Goal: Task Accomplishment & Management: Complete application form

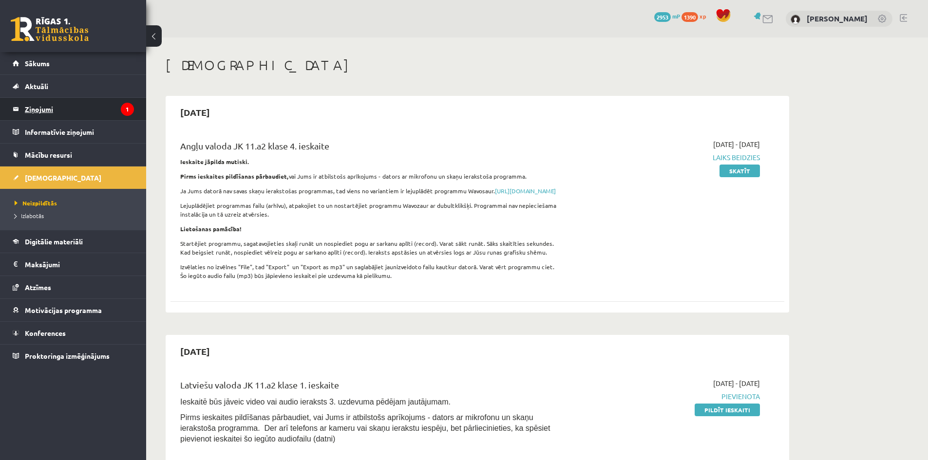
click at [44, 109] on legend "Ziņojumi 1" at bounding box center [79, 109] width 109 height 22
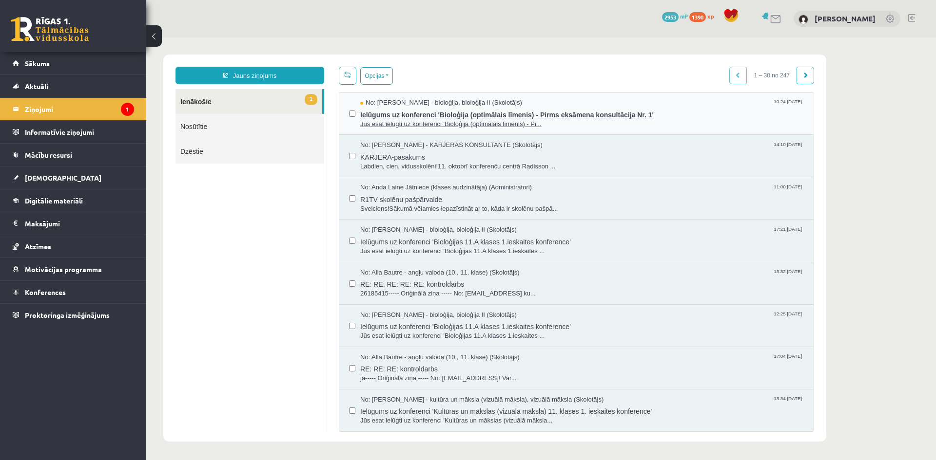
click at [385, 116] on span "Ielūgums uz konferenci 'Bioloģija (optimālais līmenis) - Pirms eksāmena konsult…" at bounding box center [581, 114] width 443 height 12
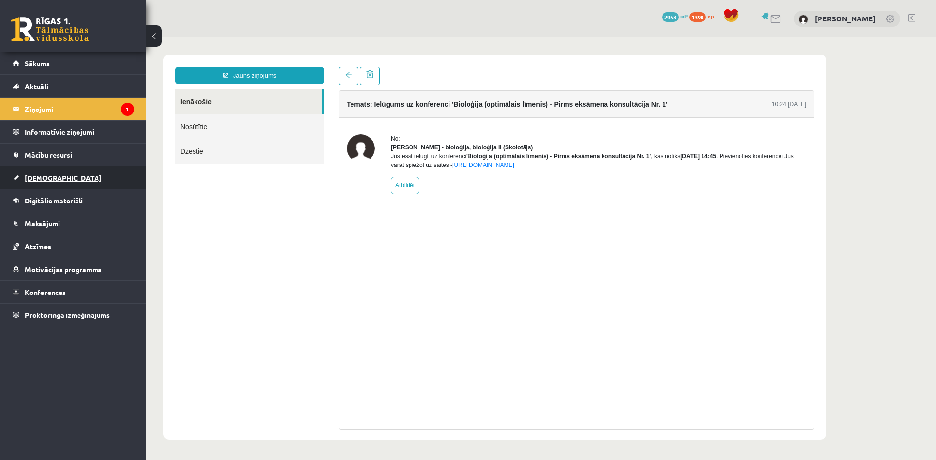
click at [84, 177] on link "[DEMOGRAPHIC_DATA]" at bounding box center [73, 178] width 121 height 22
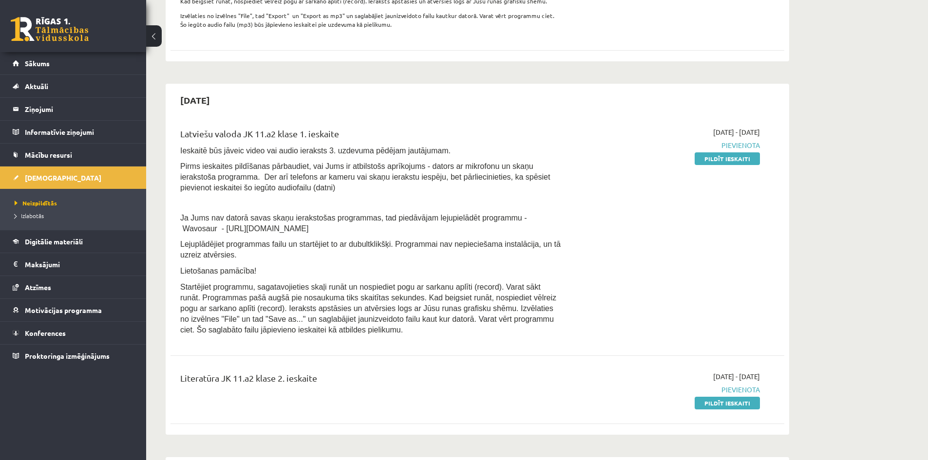
scroll to position [341, 0]
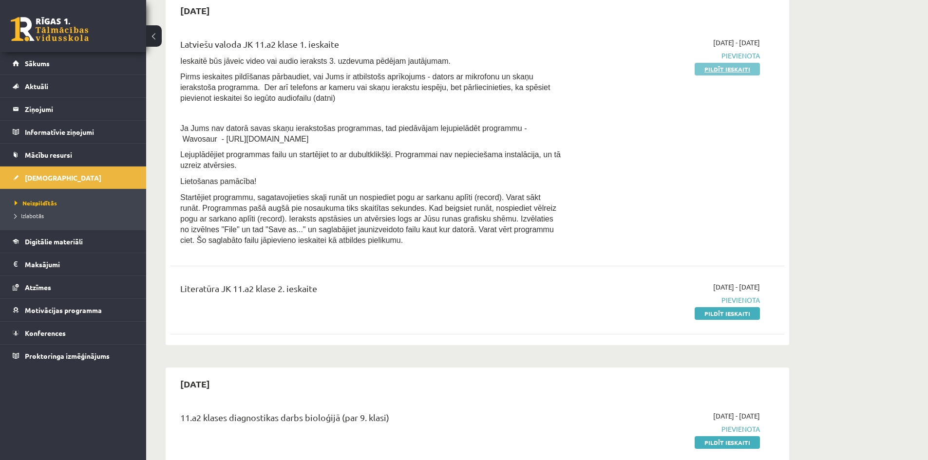
click at [740, 76] on link "Pildīt ieskaiti" at bounding box center [727, 69] width 65 height 13
click at [721, 320] on link "Pildīt ieskaiti" at bounding box center [727, 313] width 65 height 13
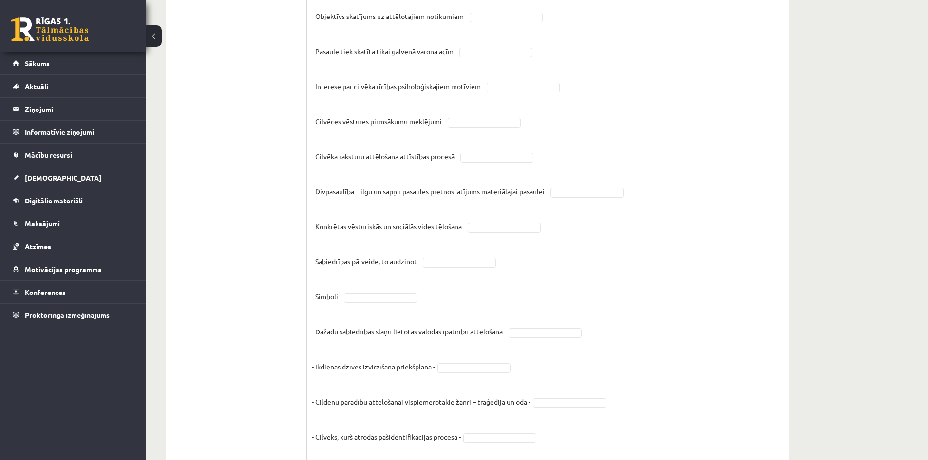
scroll to position [167, 0]
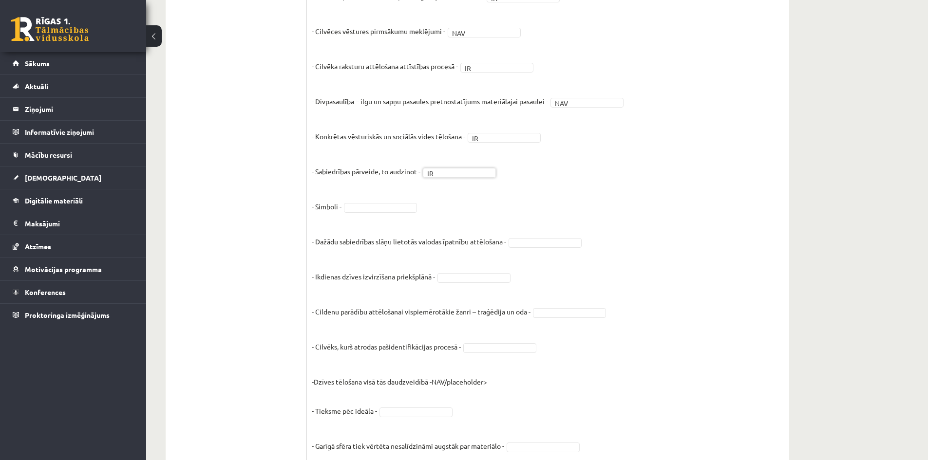
scroll to position [362, 0]
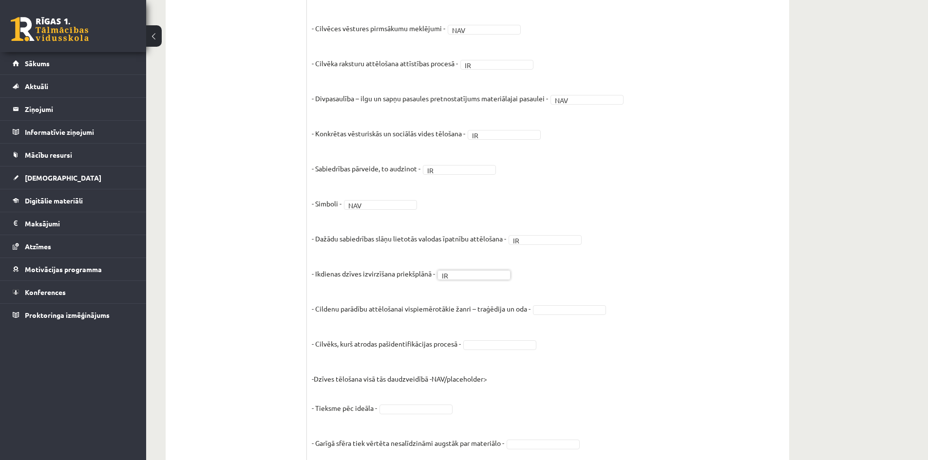
click at [558, 316] on fieldset "- Objektīvs skatījums uz attēlotajiem notikumiem - IR ** - Pasaule tiek skatīta…" at bounding box center [548, 281] width 473 height 731
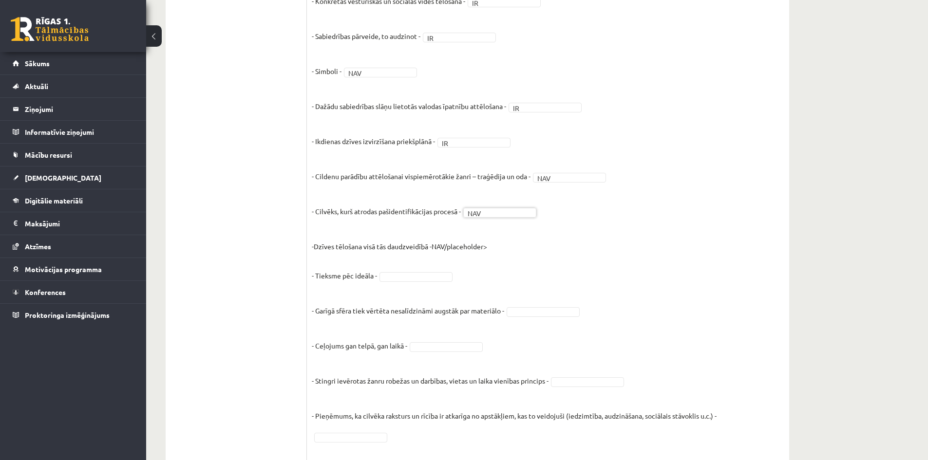
scroll to position [508, 0]
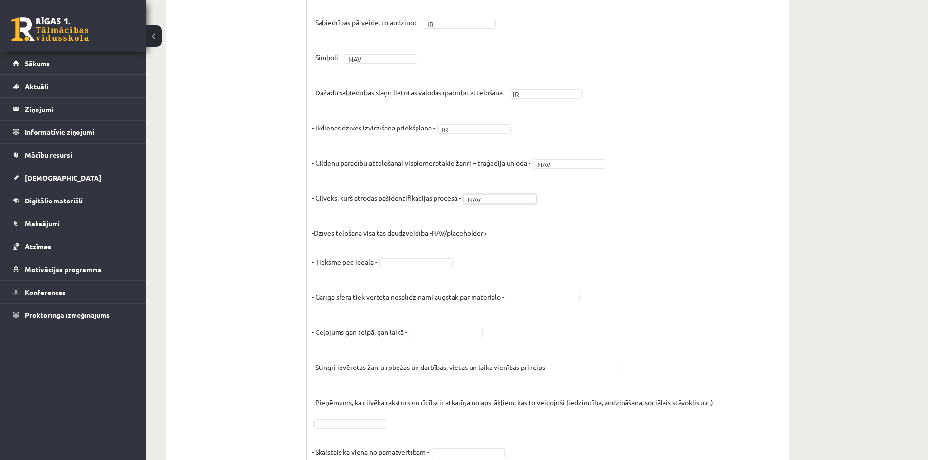
click at [456, 232] on placeholder "NAV/placeholder> - Tieksme pēc ideāla - - Garīgā sfēra tiek vērtēta nesalīdzinā…" at bounding box center [514, 360] width 405 height 263
drag, startPoint x: 401, startPoint y: 351, endPoint x: 535, endPoint y: 302, distance: 143.0
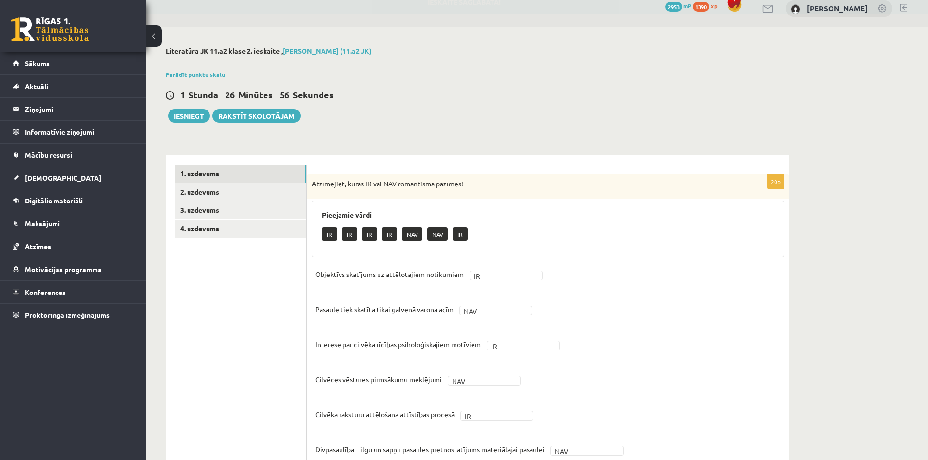
scroll to position [0, 0]
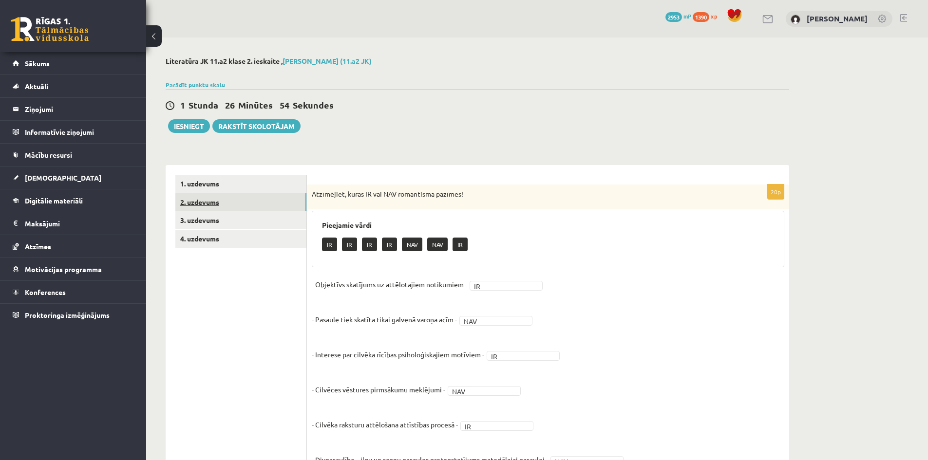
click at [241, 201] on link "2. uzdevums" at bounding box center [240, 202] width 131 height 18
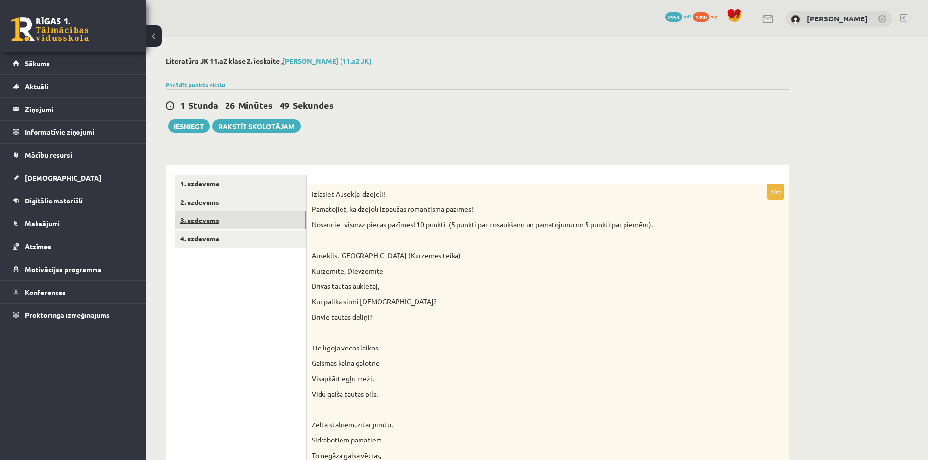
click at [253, 221] on link "3. uzdevums" at bounding box center [240, 220] width 131 height 18
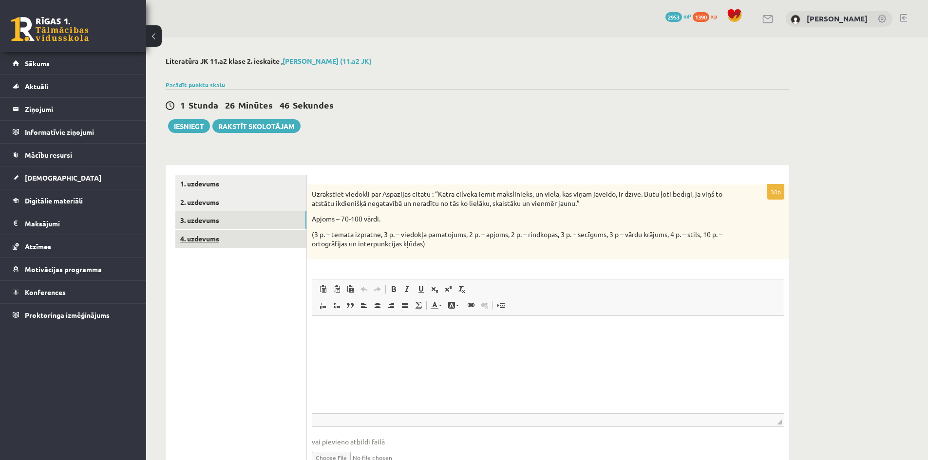
click at [241, 238] on link "4. uzdevums" at bounding box center [240, 239] width 131 height 18
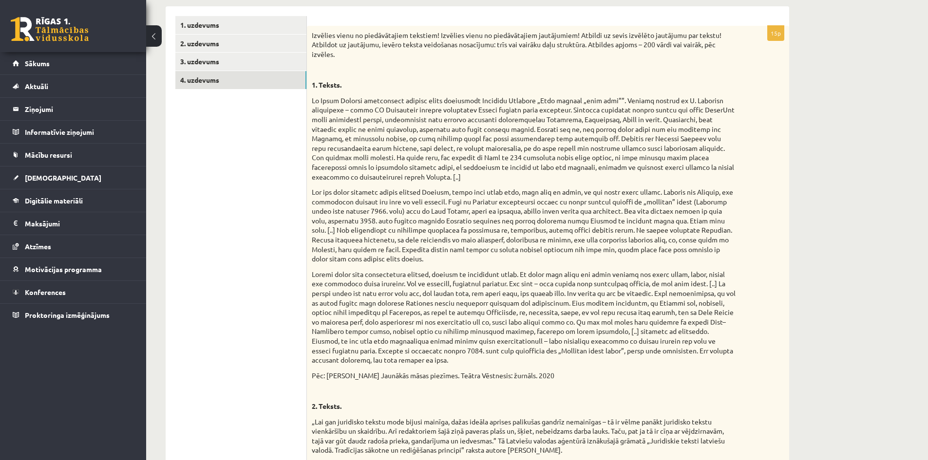
scroll to position [97, 0]
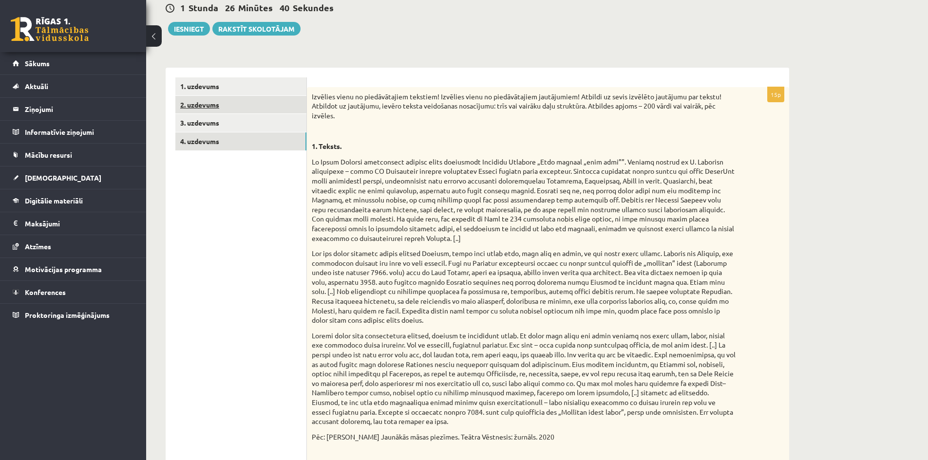
click at [252, 107] on link "2. uzdevums" at bounding box center [240, 105] width 131 height 18
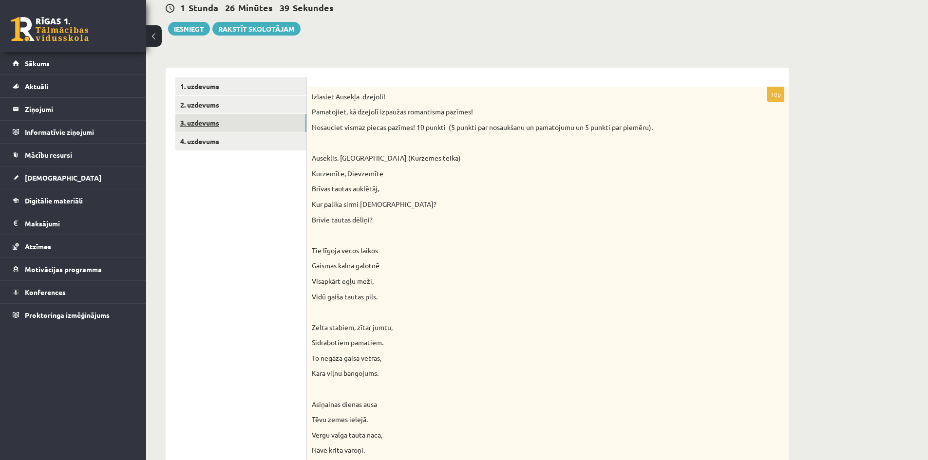
click at [253, 123] on link "3. uzdevums" at bounding box center [240, 123] width 131 height 18
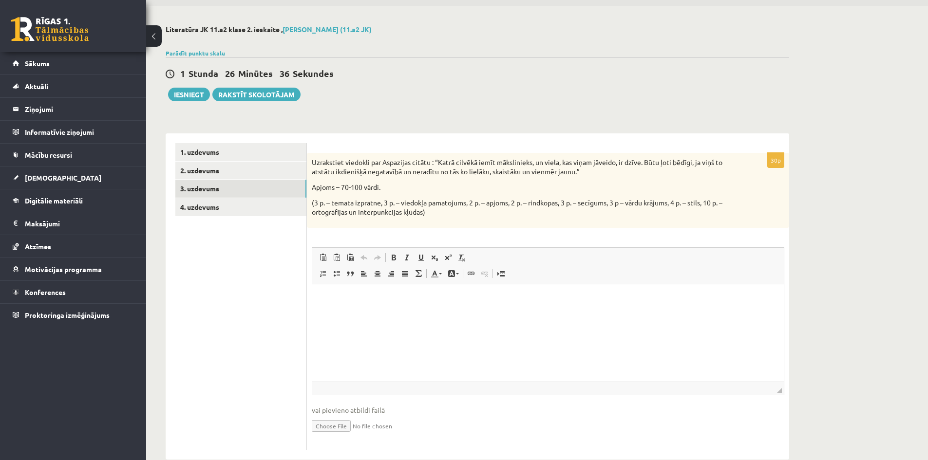
scroll to position [49, 0]
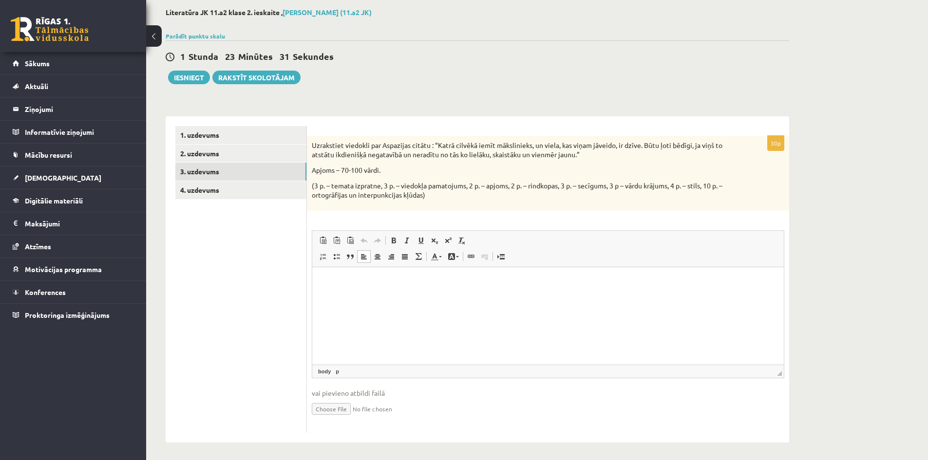
click at [525, 289] on html at bounding box center [548, 282] width 472 height 30
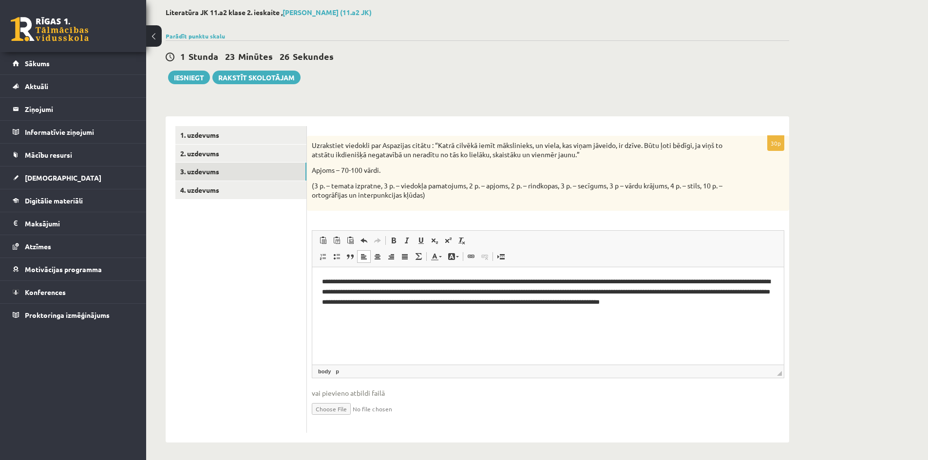
click at [752, 282] on p "**********" at bounding box center [548, 292] width 452 height 30
click at [277, 152] on link "2. uzdevums" at bounding box center [240, 154] width 131 height 18
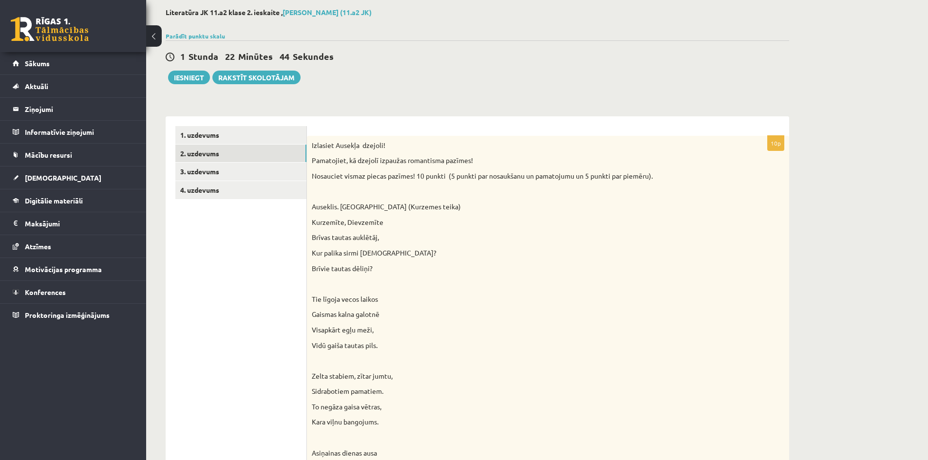
scroll to position [0, 0]
click at [207, 192] on link "4. uzdevums" at bounding box center [240, 190] width 131 height 18
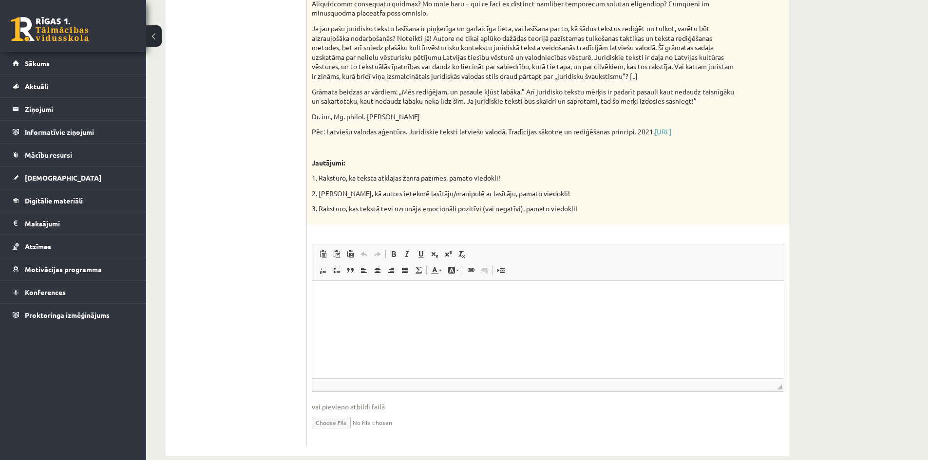
scroll to position [789, 0]
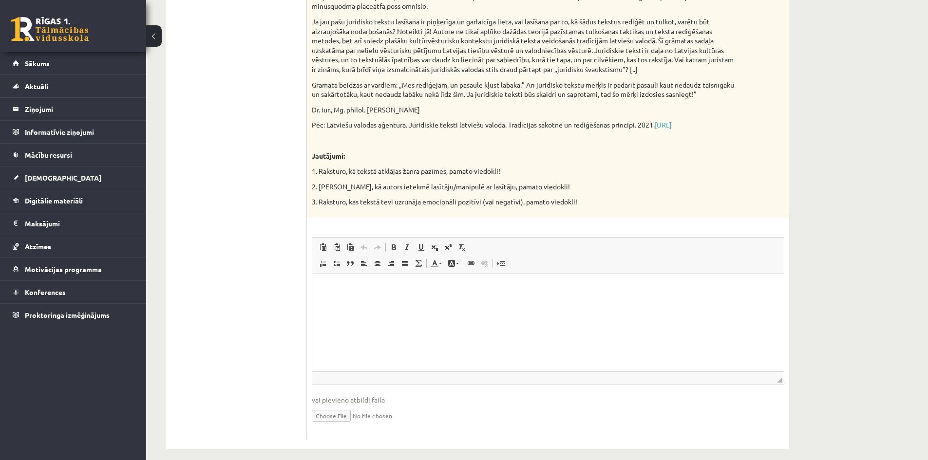
drag, startPoint x: 559, startPoint y: 354, endPoint x: 548, endPoint y: 314, distance: 41.2
click at [557, 304] on html at bounding box center [548, 289] width 472 height 30
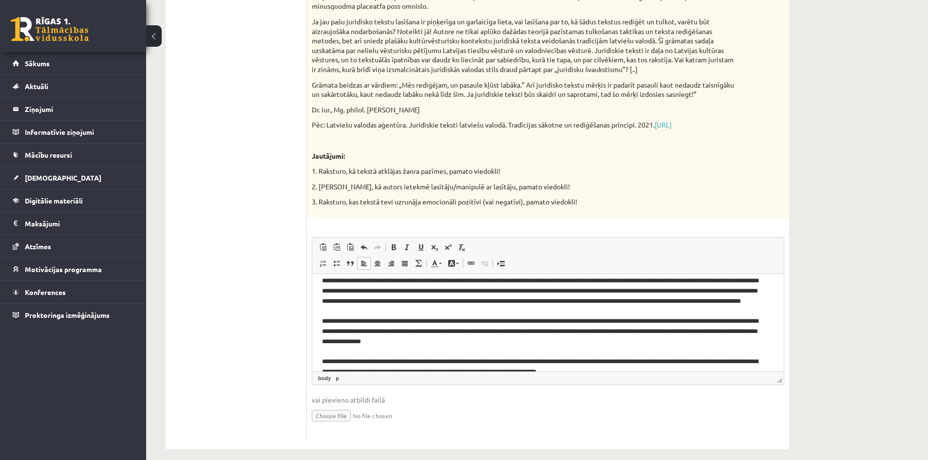
scroll to position [0, 0]
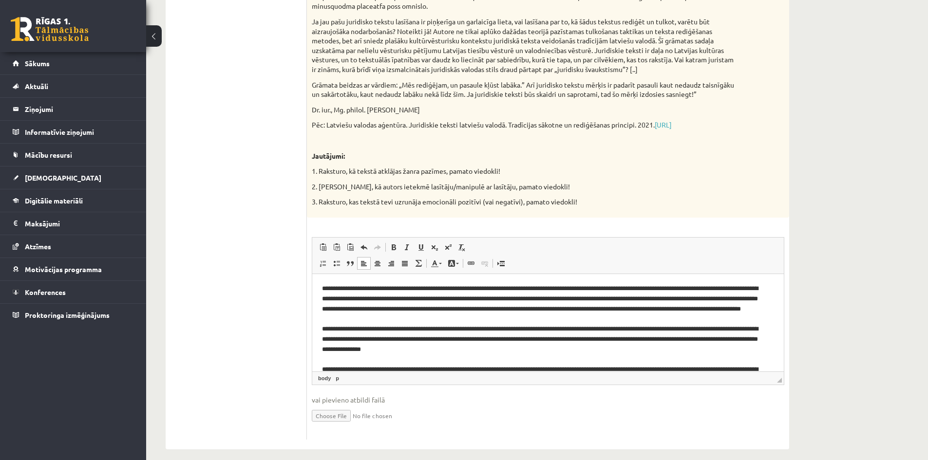
click at [740, 297] on p "**********" at bounding box center [544, 340] width 445 height 112
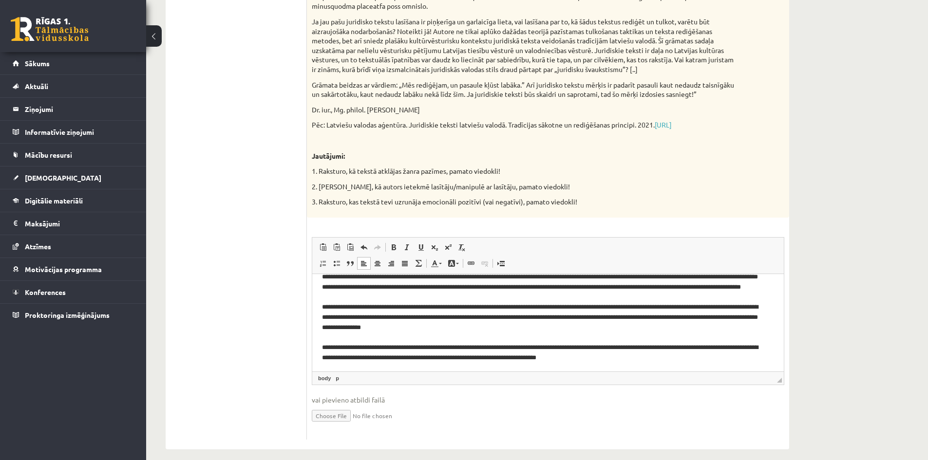
scroll to position [34, 0]
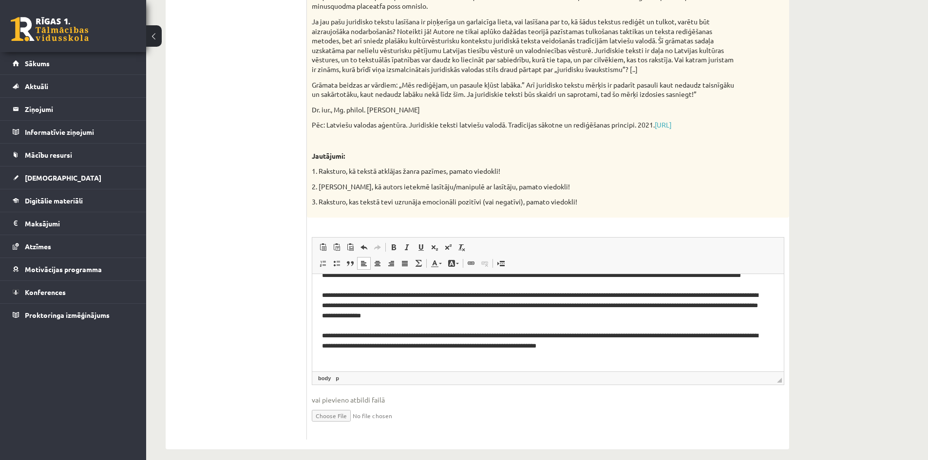
click at [412, 344] on p "**********" at bounding box center [544, 306] width 445 height 112
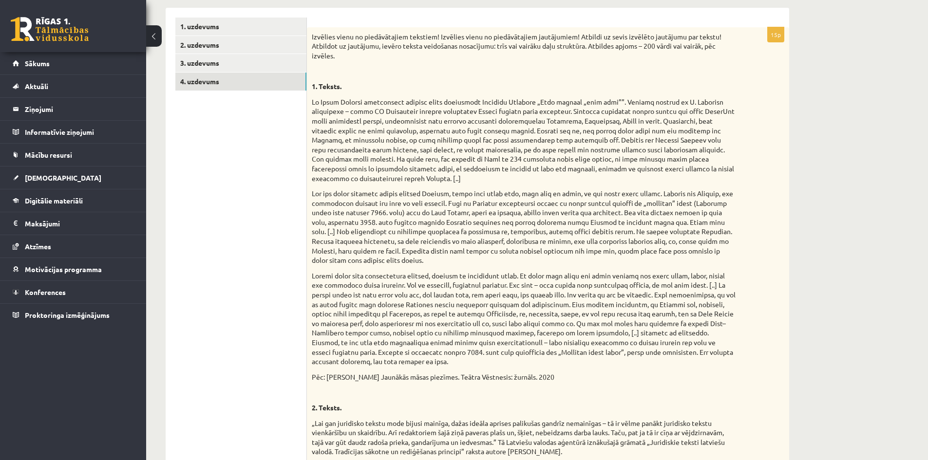
scroll to position [9, 0]
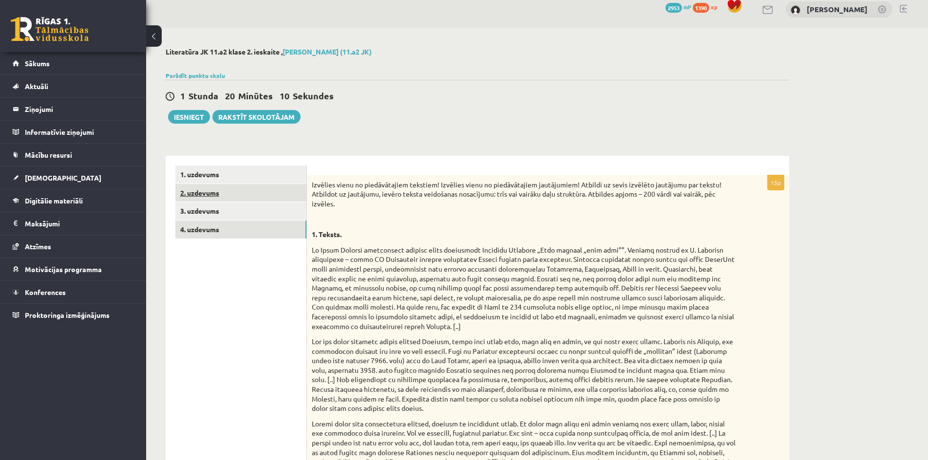
click at [236, 190] on link "2. uzdevums" at bounding box center [240, 193] width 131 height 18
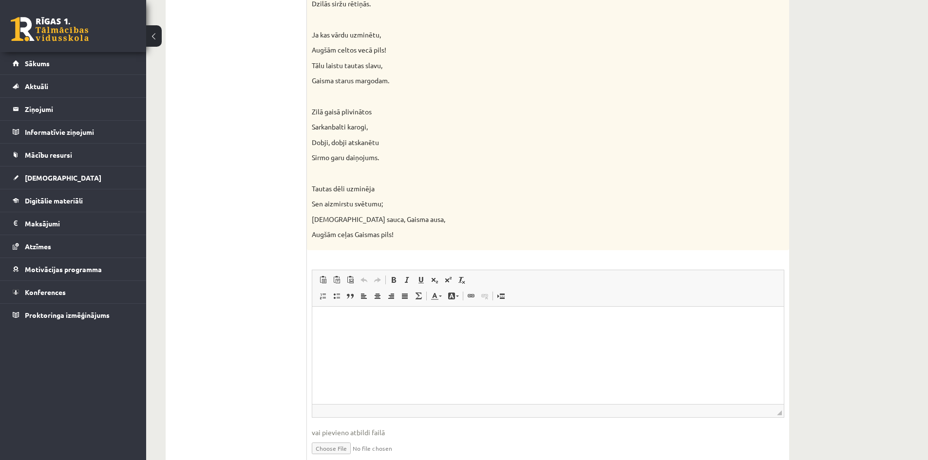
scroll to position [741, 0]
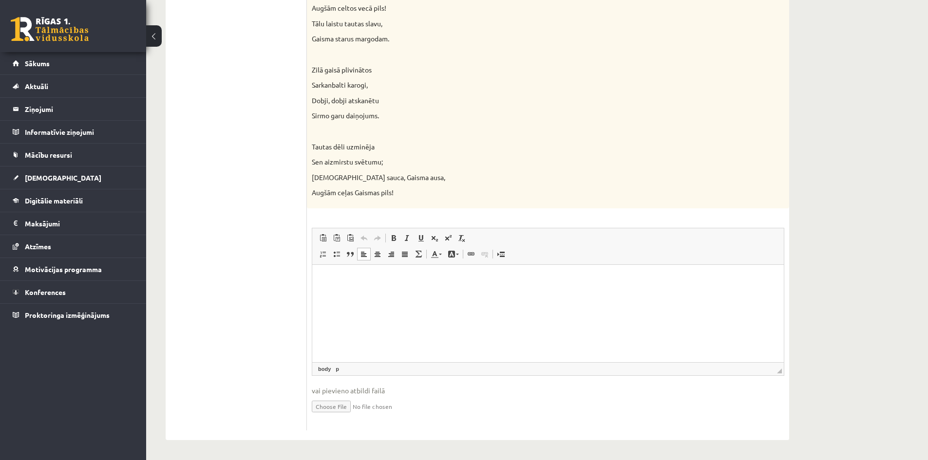
click at [591, 277] on p "Editor, wiswyg-editor-user-answer-47433853949940" at bounding box center [548, 279] width 452 height 10
drag, startPoint x: 426, startPoint y: 349, endPoint x: 393, endPoint y: 317, distance: 46.2
click at [426, 294] on html at bounding box center [548, 280] width 472 height 30
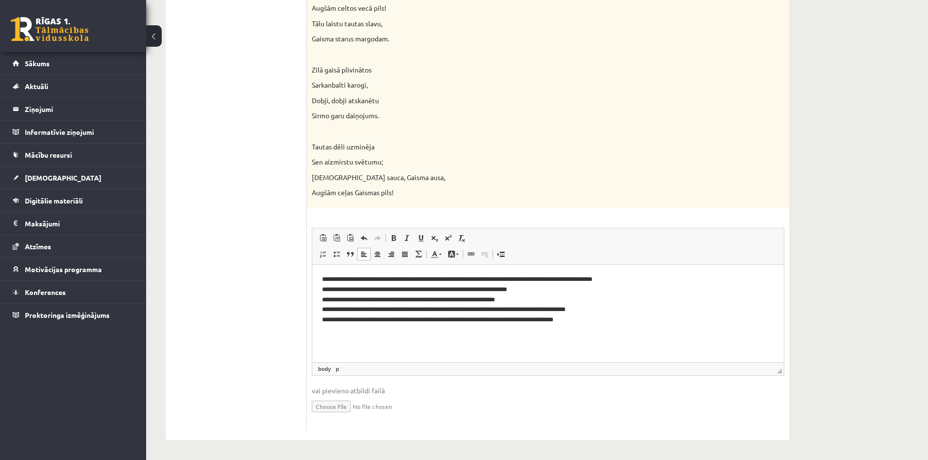
click at [323, 278] on p "**********" at bounding box center [548, 299] width 452 height 51
click at [661, 324] on p "**********" at bounding box center [548, 299] width 452 height 51
click at [368, 281] on p "**********" at bounding box center [548, 299] width 452 height 51
click at [396, 291] on p "**********" at bounding box center [548, 299] width 452 height 51
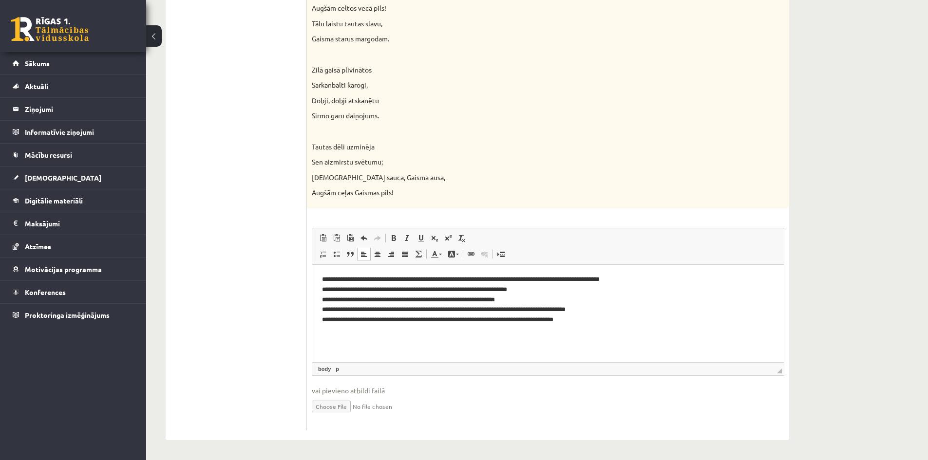
click at [368, 297] on p "**********" at bounding box center [548, 299] width 452 height 51
click at [440, 304] on p "**********" at bounding box center [548, 299] width 452 height 51
click at [435, 312] on p "**********" at bounding box center [548, 299] width 452 height 51
click at [409, 321] on p "**********" at bounding box center [548, 299] width 452 height 51
click at [592, 325] on p "**********" at bounding box center [548, 299] width 452 height 51
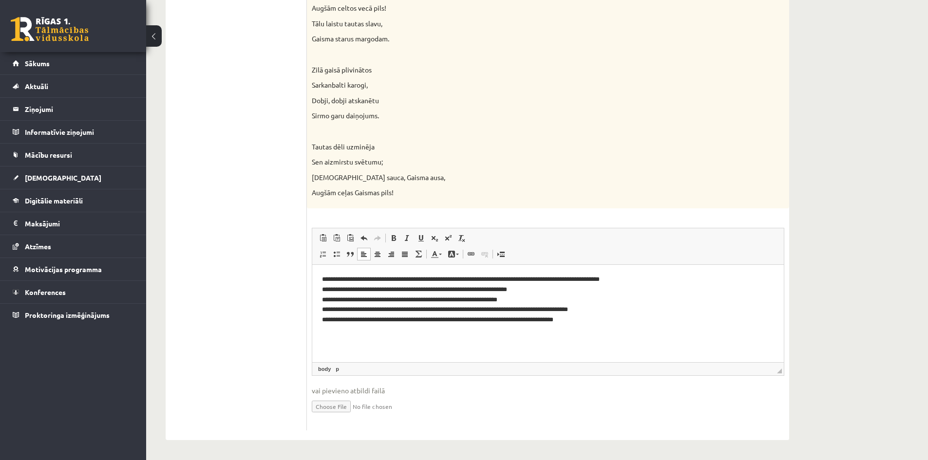
click at [659, 275] on p "**********" at bounding box center [548, 299] width 452 height 51
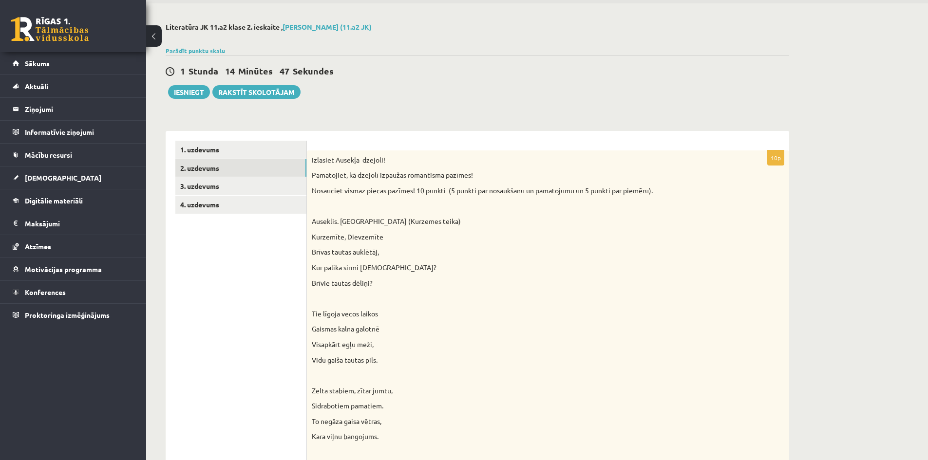
scroll to position [0, 0]
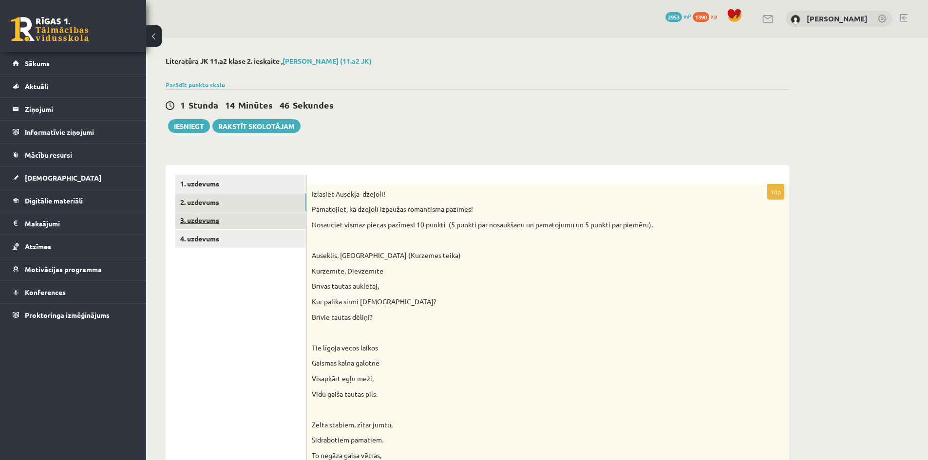
click at [232, 219] on link "3. uzdevums" at bounding box center [240, 220] width 131 height 18
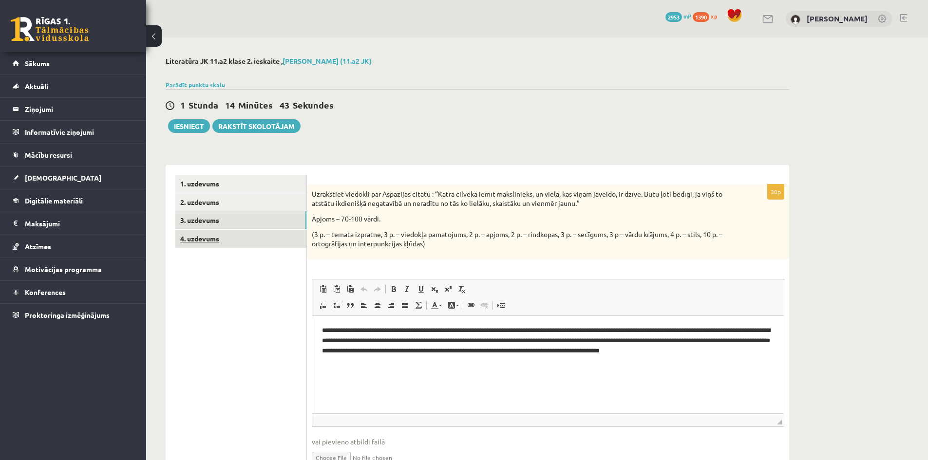
click at [229, 235] on link "4. uzdevums" at bounding box center [240, 239] width 131 height 18
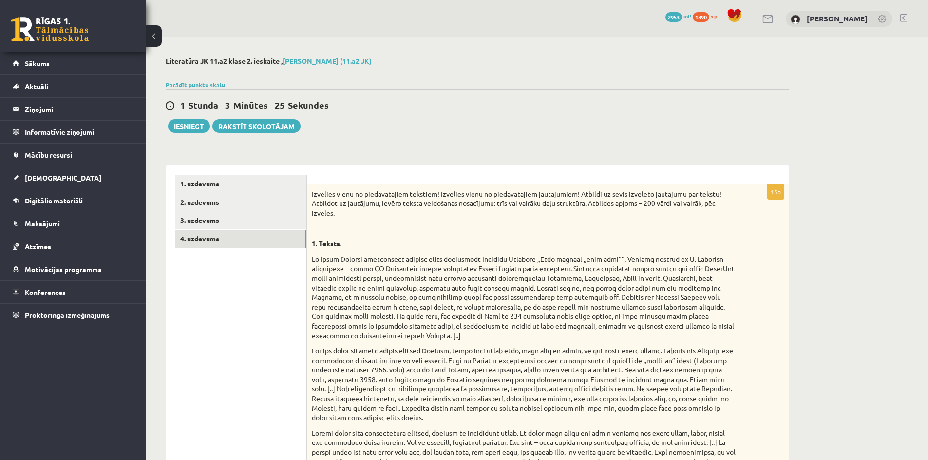
click at [267, 244] on link "4. uzdevums" at bounding box center [240, 239] width 131 height 18
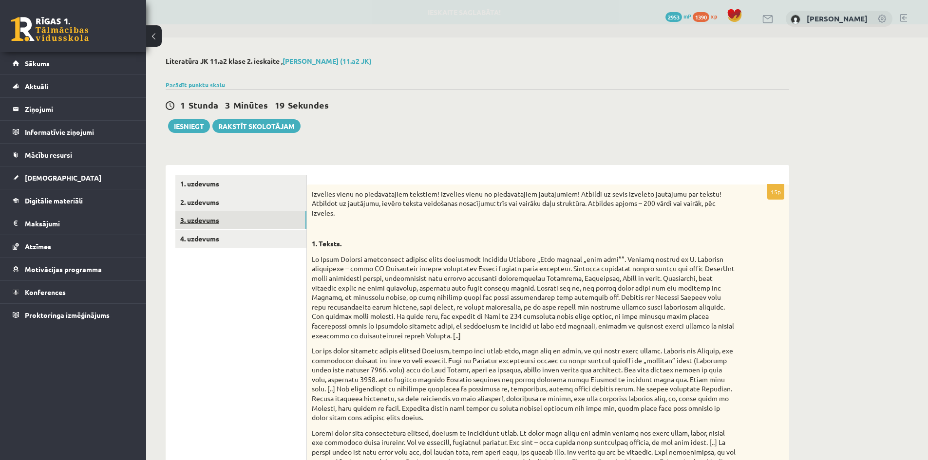
click at [237, 222] on link "3. uzdevums" at bounding box center [240, 220] width 131 height 18
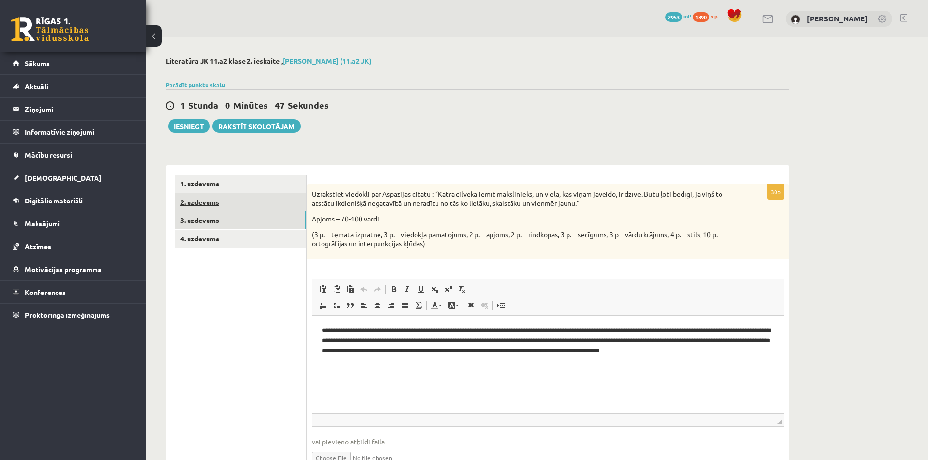
click at [296, 208] on link "2. uzdevums" at bounding box center [240, 202] width 131 height 18
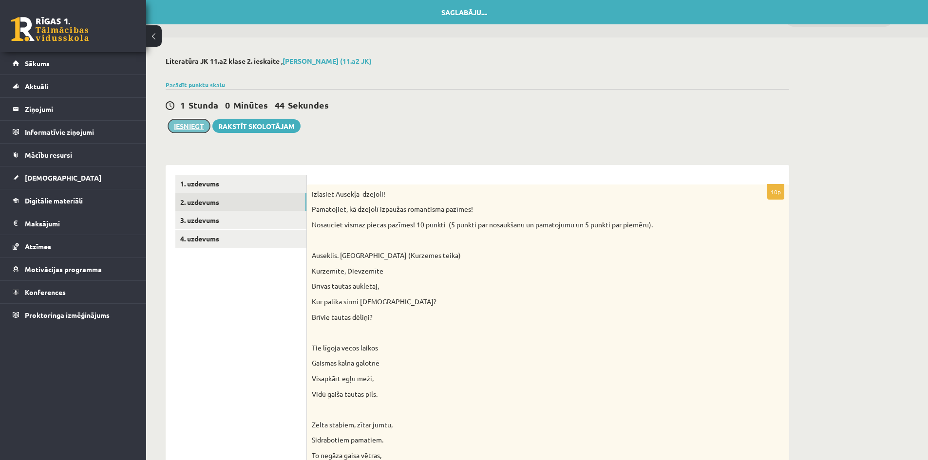
click at [179, 125] on button "Iesniegt" at bounding box center [189, 126] width 42 height 14
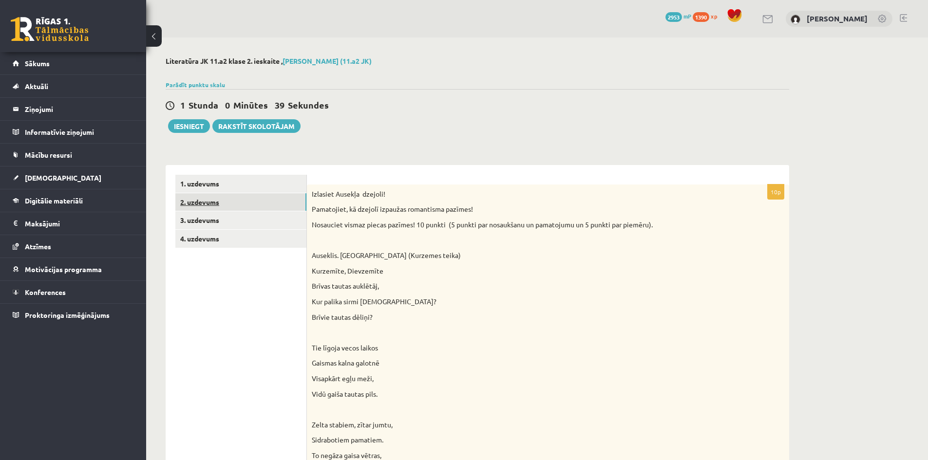
click at [251, 206] on link "2. uzdevums" at bounding box center [240, 202] width 131 height 18
click at [256, 223] on link "3. uzdevums" at bounding box center [240, 220] width 131 height 18
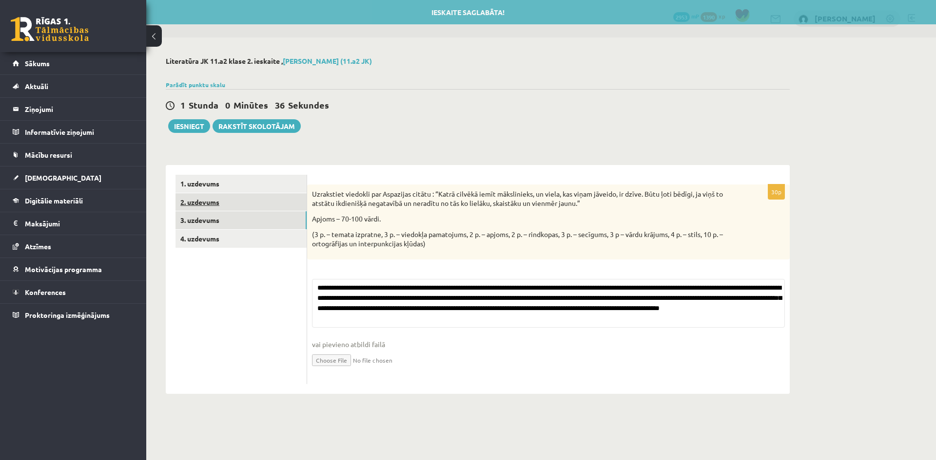
click at [247, 200] on link "2. uzdevums" at bounding box center [240, 202] width 131 height 18
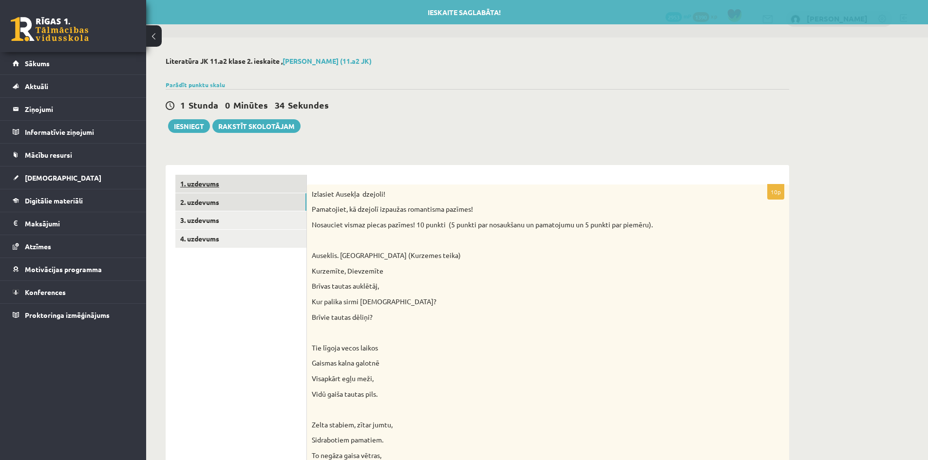
click at [254, 181] on link "1. uzdevums" at bounding box center [240, 184] width 131 height 18
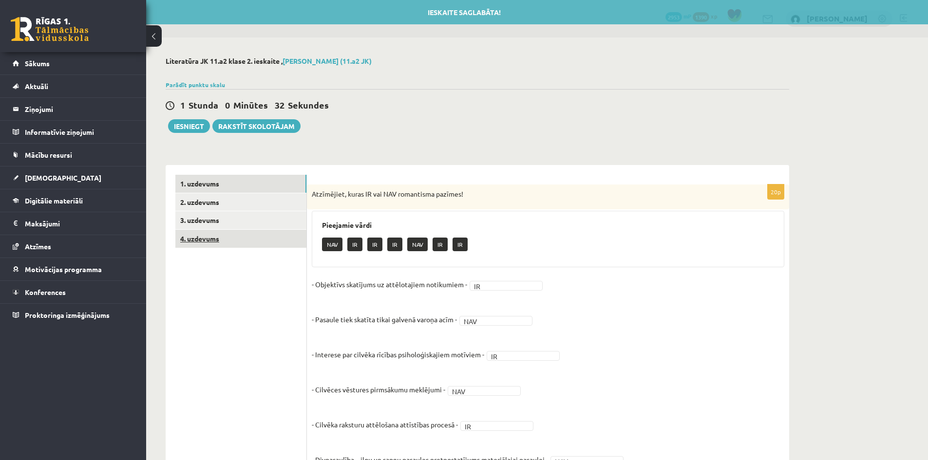
click at [266, 246] on link "4. uzdevums" at bounding box center [240, 239] width 131 height 18
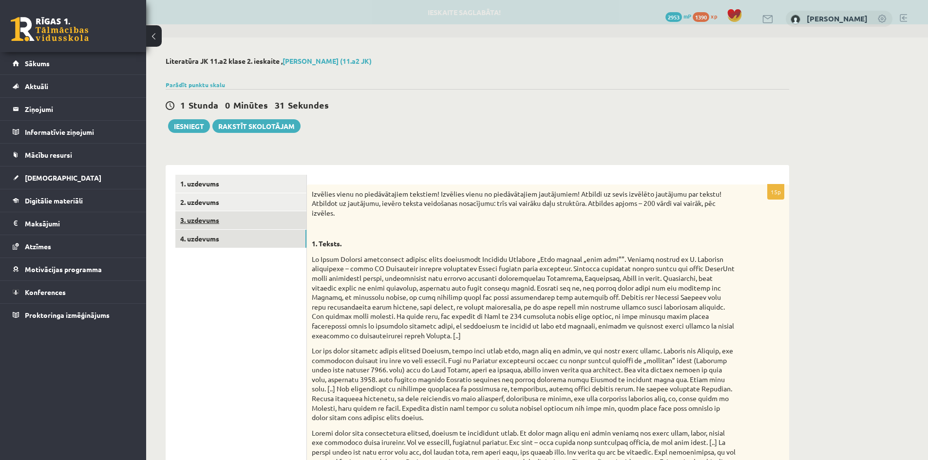
click at [256, 219] on link "3. uzdevums" at bounding box center [240, 220] width 131 height 18
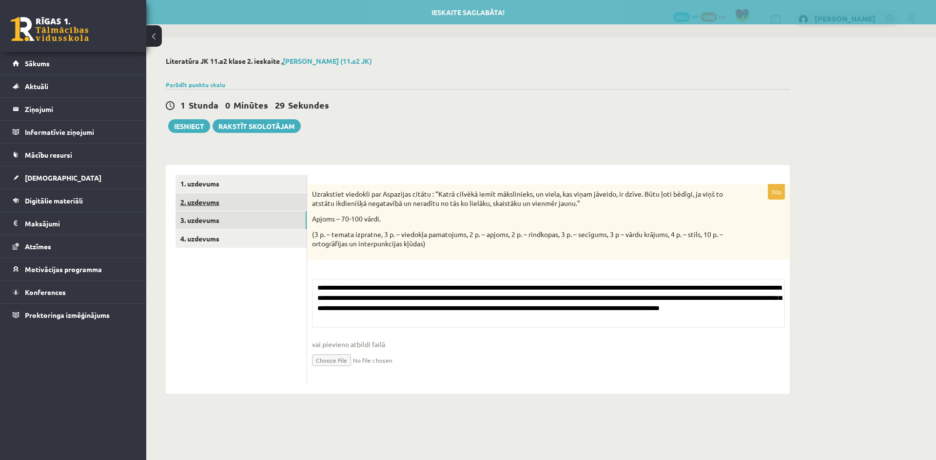
click at [251, 199] on link "2. uzdevums" at bounding box center [240, 202] width 131 height 18
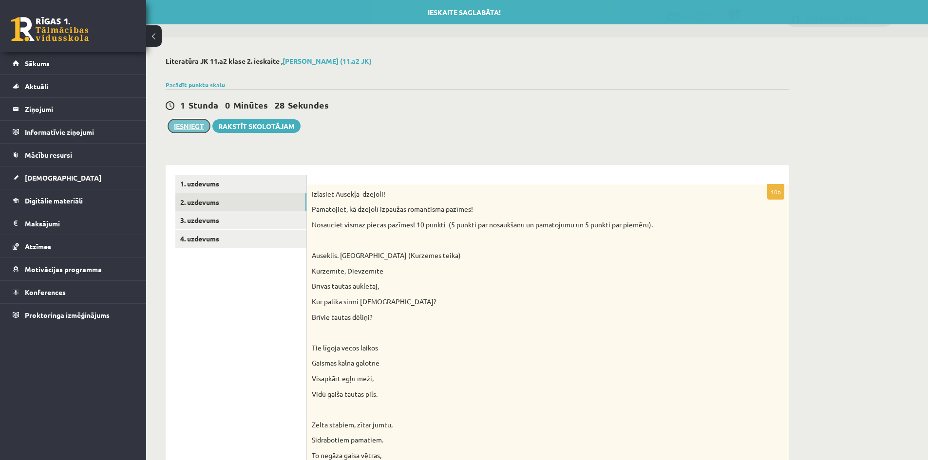
click at [187, 125] on button "Iesniegt" at bounding box center [189, 126] width 42 height 14
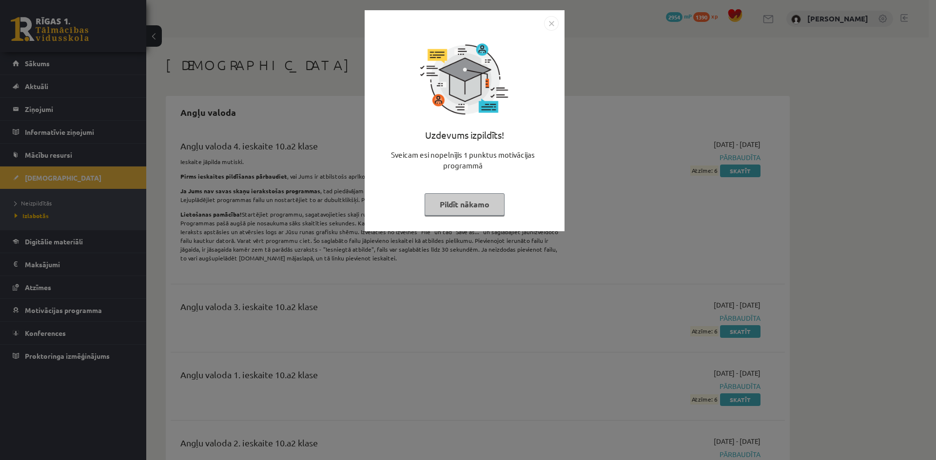
click at [554, 25] on img "Close" at bounding box center [551, 23] width 15 height 15
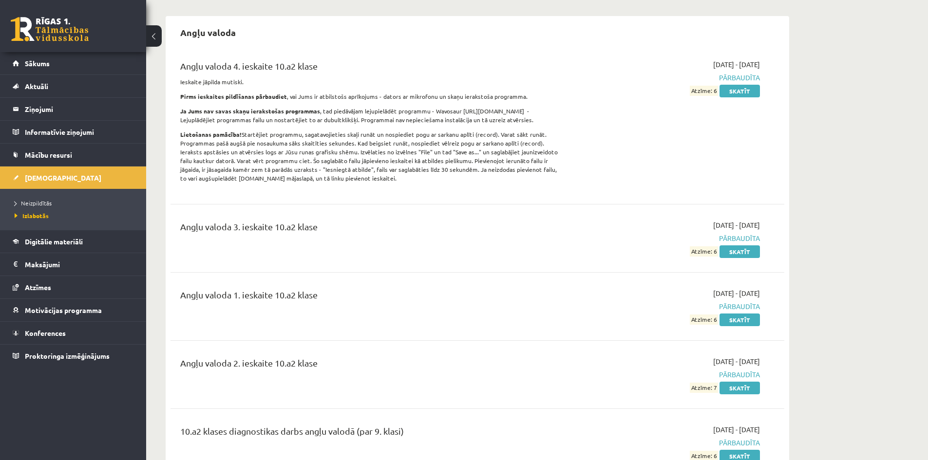
scroll to position [97, 0]
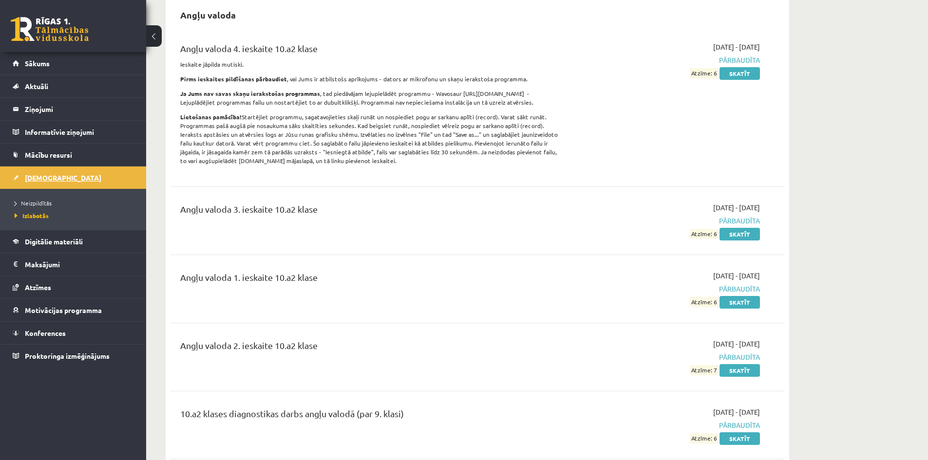
click at [57, 175] on link "[DEMOGRAPHIC_DATA]" at bounding box center [73, 178] width 121 height 22
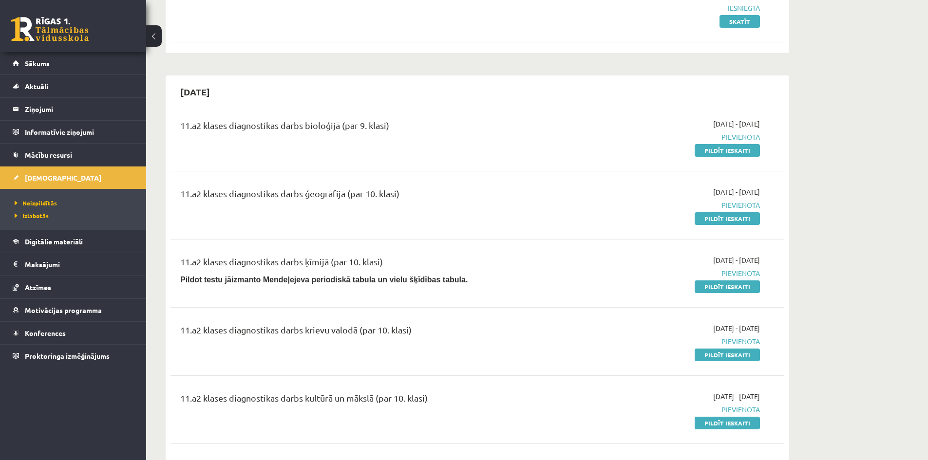
scroll to position [682, 0]
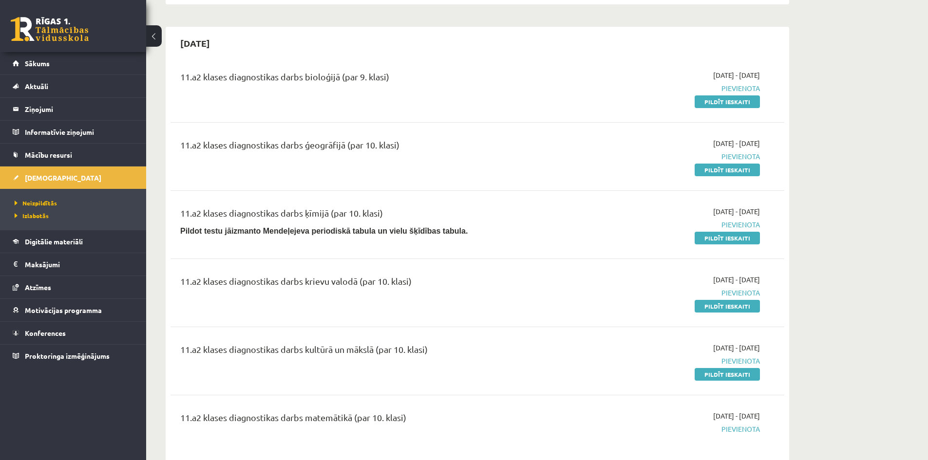
drag, startPoint x: 711, startPoint y: 114, endPoint x: 546, endPoint y: 49, distance: 177.4
click at [711, 108] on link "Pildīt ieskaiti" at bounding box center [727, 102] width 65 height 13
drag, startPoint x: 739, startPoint y: 315, endPoint x: 511, endPoint y: 55, distance: 345.6
click at [739, 313] on link "Pildīt ieskaiti" at bounding box center [727, 306] width 65 height 13
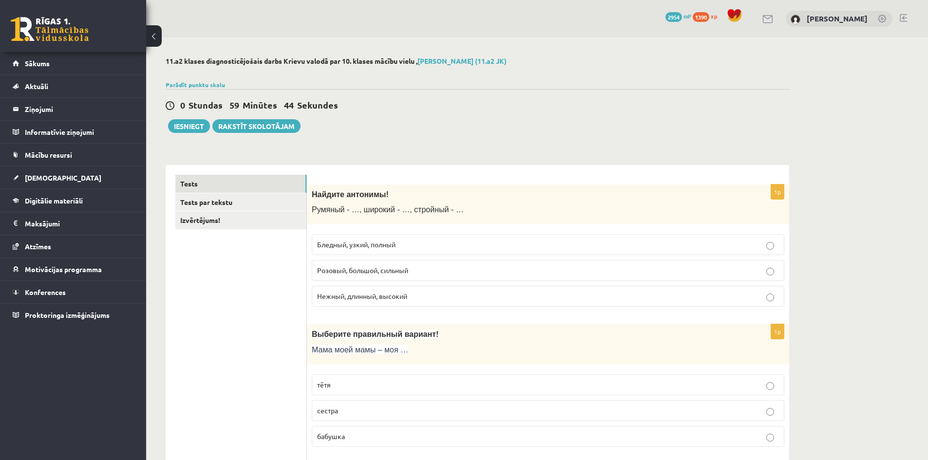
click at [416, 242] on p "Бледный, узкий, полный" at bounding box center [548, 245] width 462 height 10
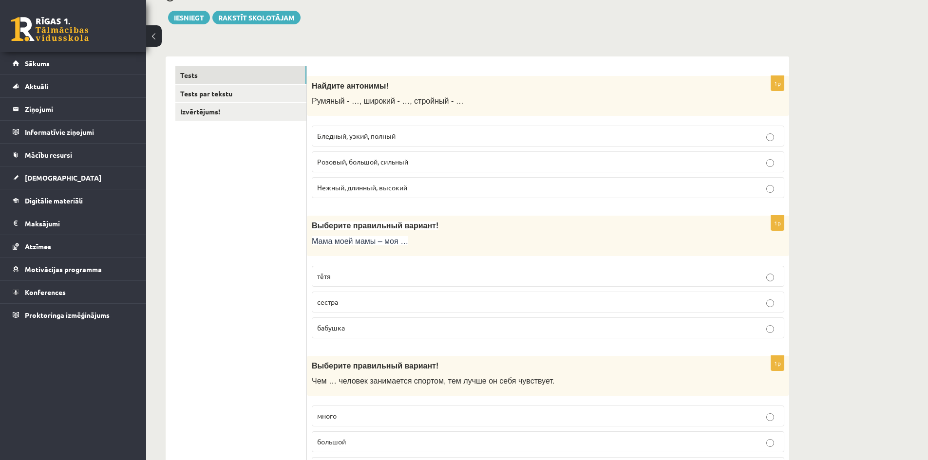
scroll to position [146, 0]
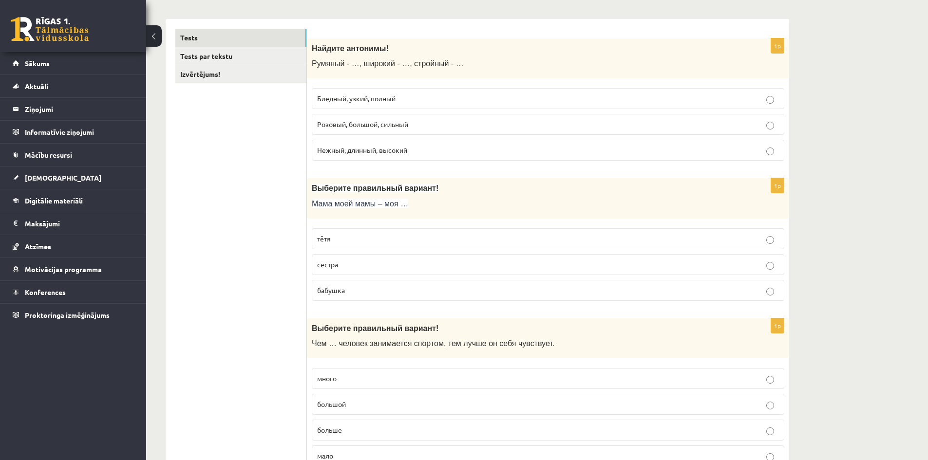
click at [419, 289] on p "бабушка" at bounding box center [548, 291] width 462 height 10
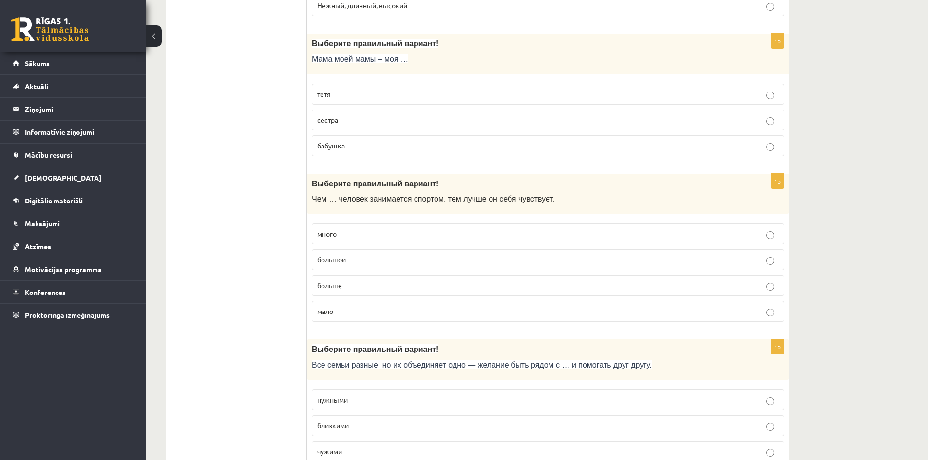
scroll to position [292, 0]
click at [419, 289] on p "больше" at bounding box center [548, 284] width 462 height 10
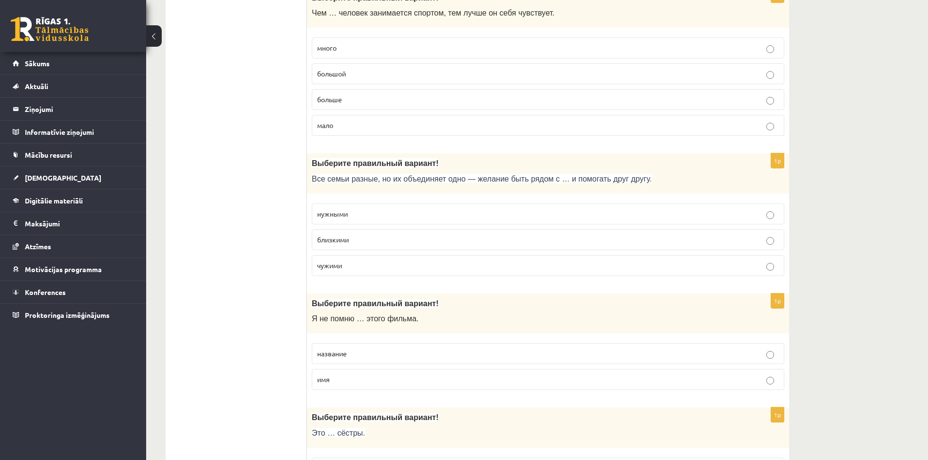
scroll to position [487, 0]
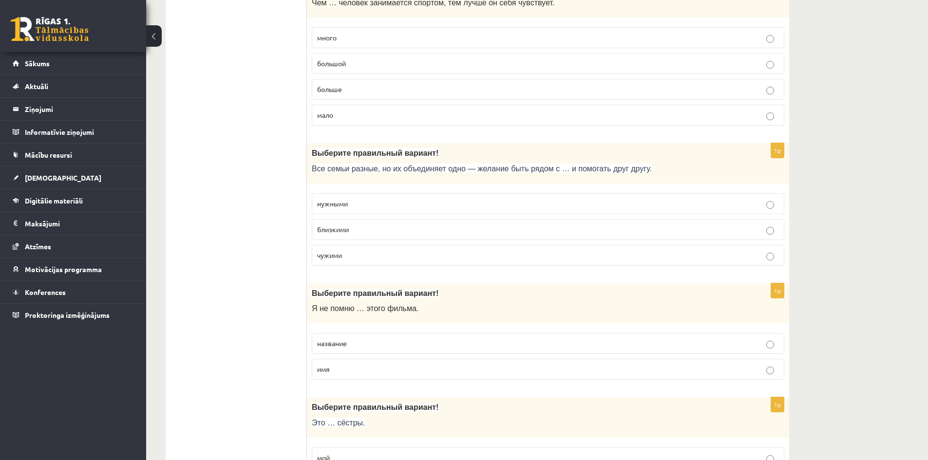
click at [396, 228] on p "близкими" at bounding box center [548, 230] width 462 height 10
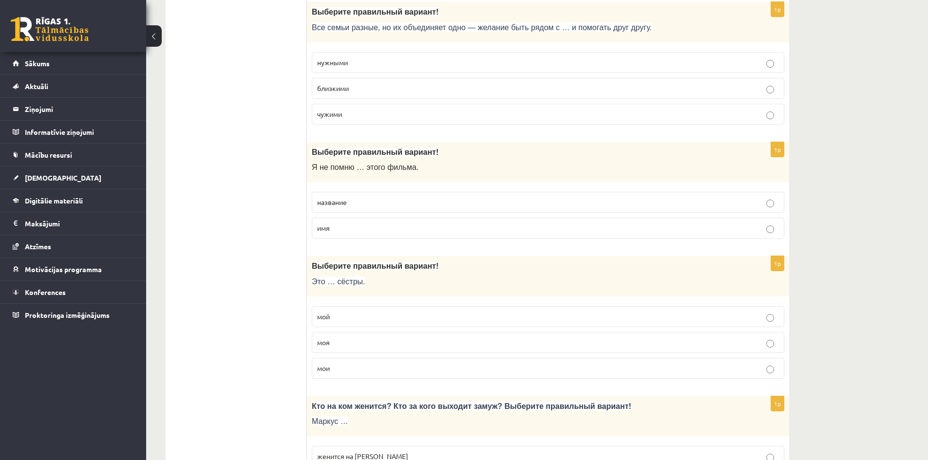
scroll to position [633, 0]
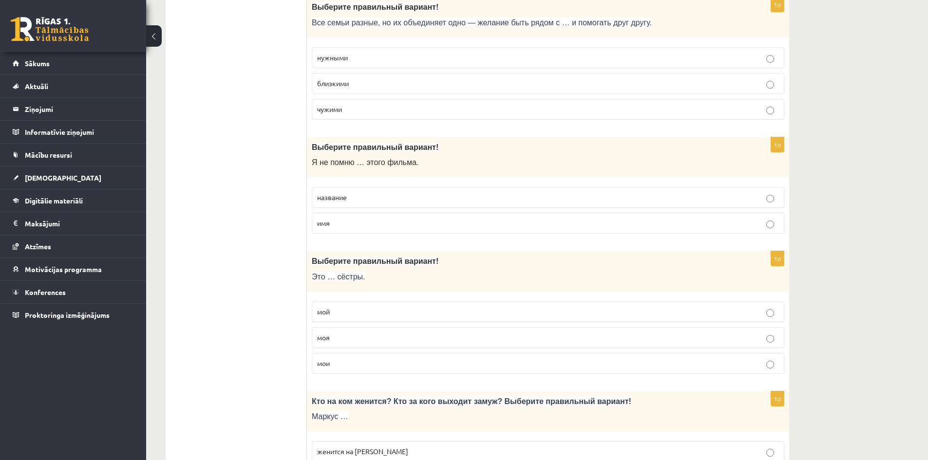
click at [390, 194] on p "название" at bounding box center [548, 197] width 462 height 10
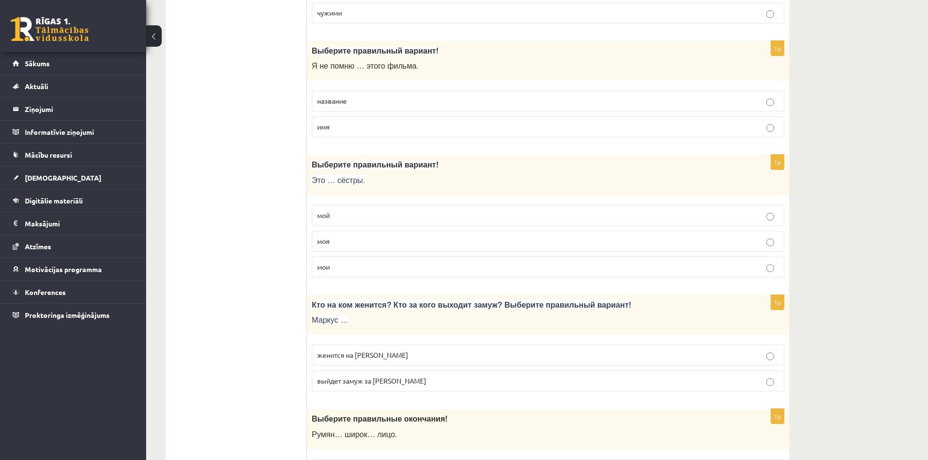
scroll to position [731, 0]
click at [387, 256] on label "мои" at bounding box center [548, 266] width 473 height 21
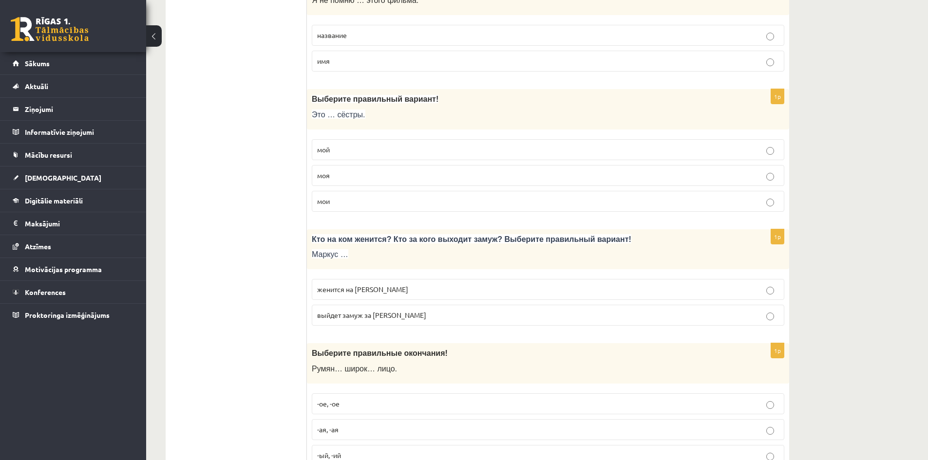
scroll to position [877, 0]
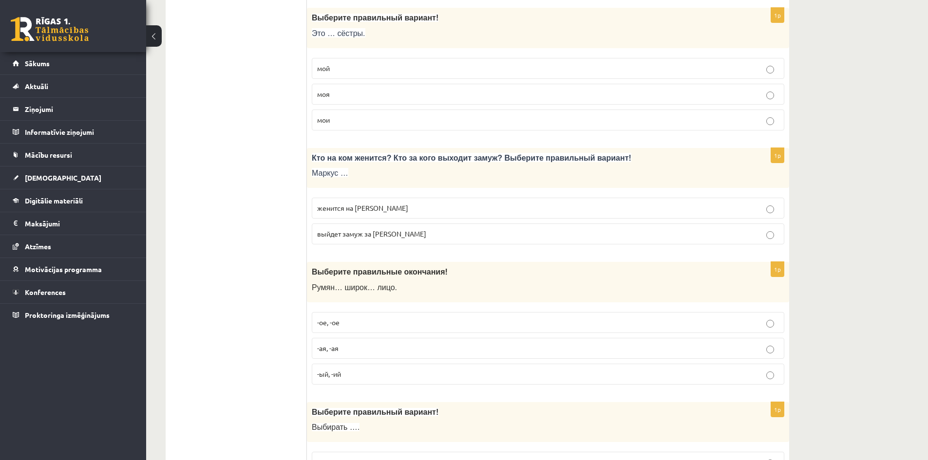
click at [380, 205] on p "женится на Агнии" at bounding box center [548, 208] width 462 height 10
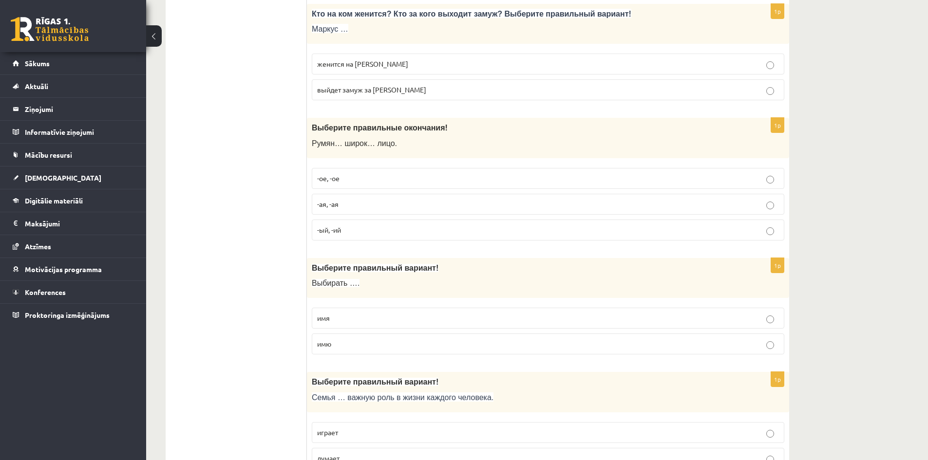
scroll to position [1023, 0]
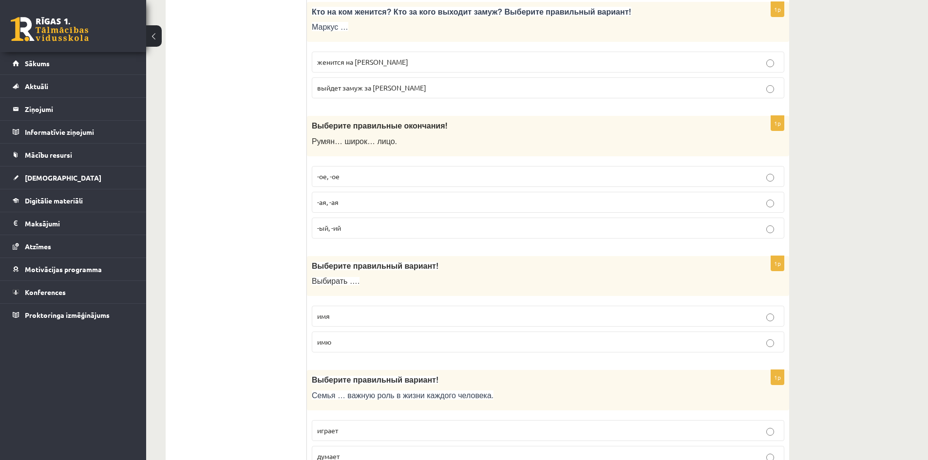
click at [357, 181] on p "-ое, -ое" at bounding box center [548, 177] width 462 height 10
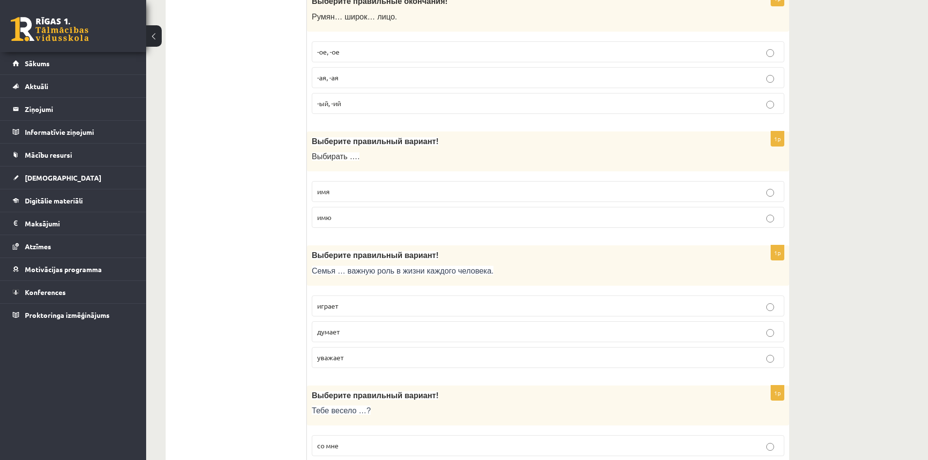
scroll to position [1169, 0]
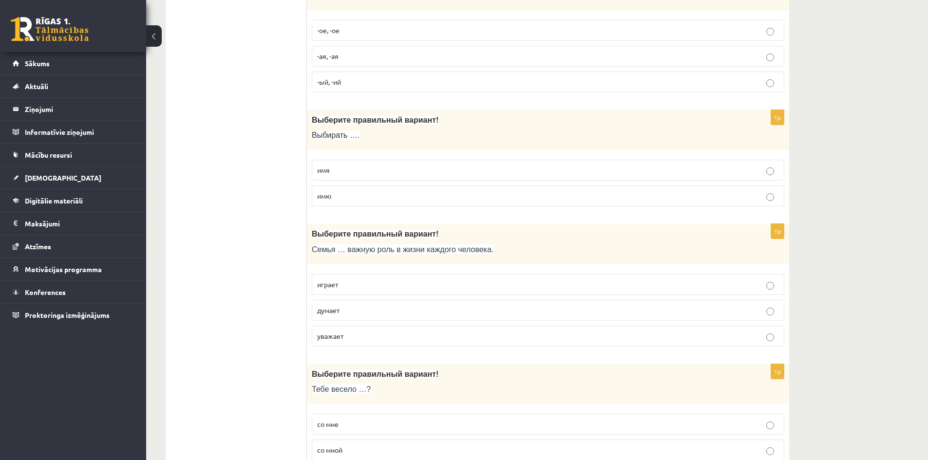
click at [380, 172] on p "имя" at bounding box center [548, 170] width 462 height 10
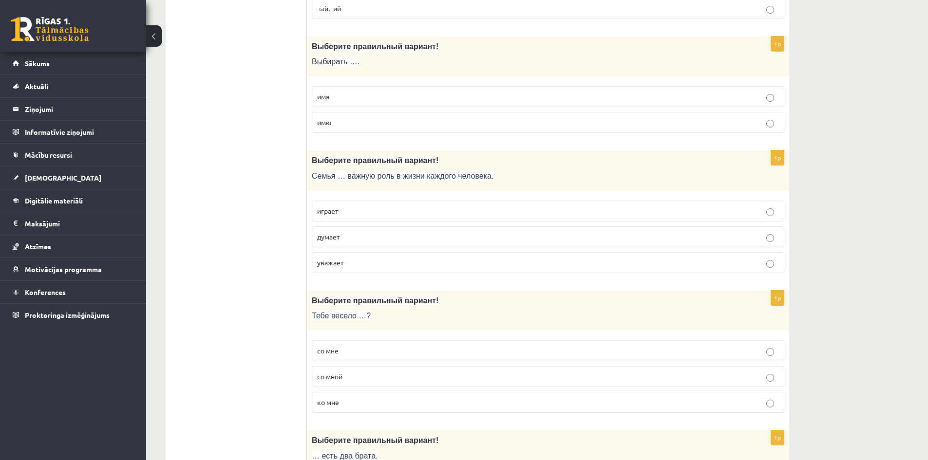
scroll to position [1267, 0]
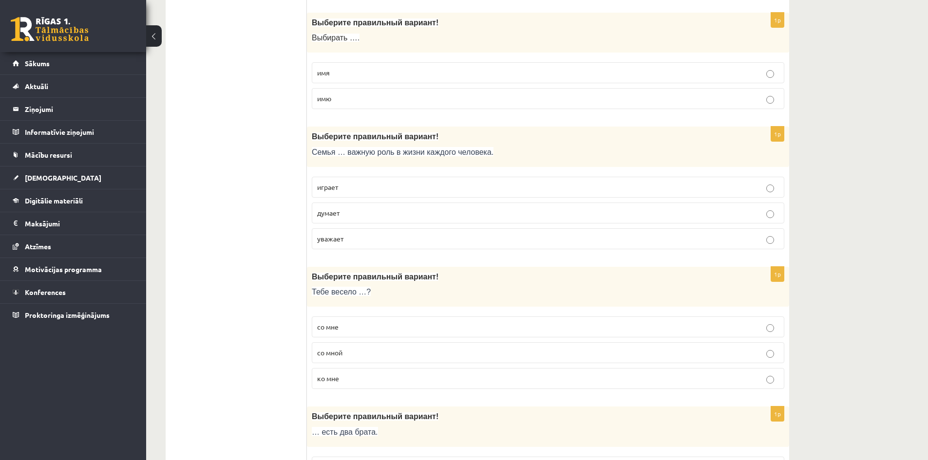
click at [378, 186] on p "играет" at bounding box center [548, 187] width 462 height 10
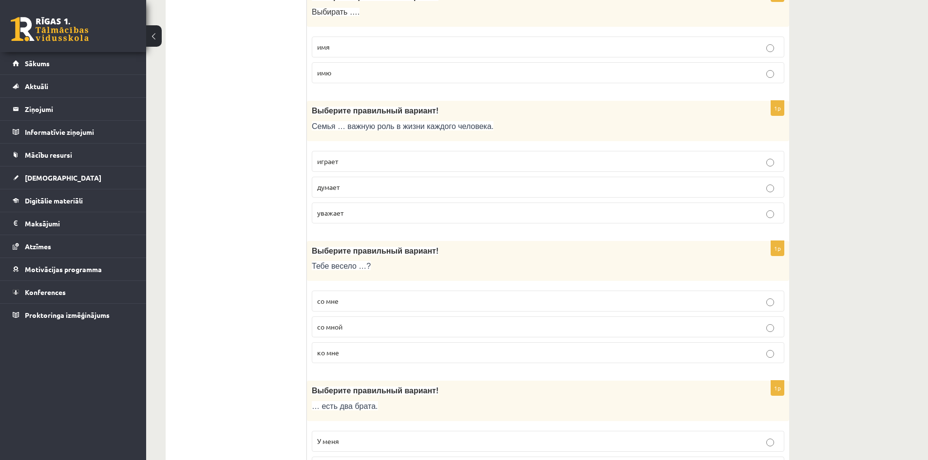
scroll to position [1364, 0]
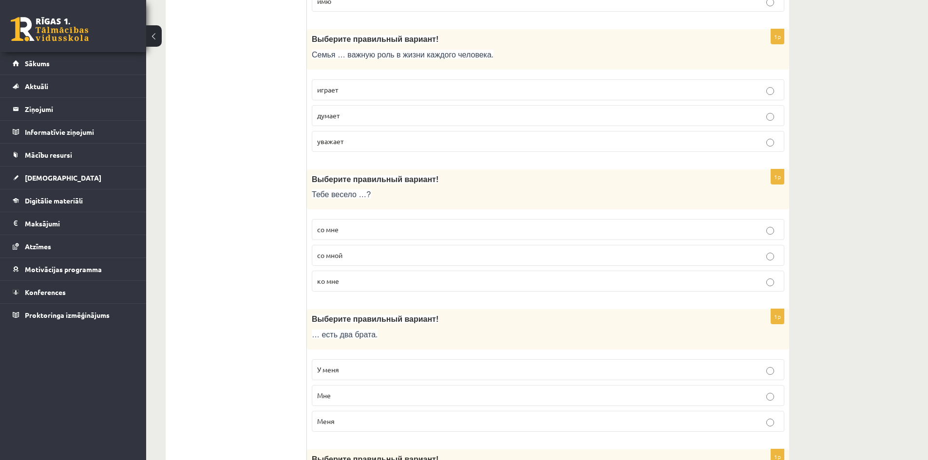
click at [378, 260] on p "со мной" at bounding box center [548, 255] width 462 height 10
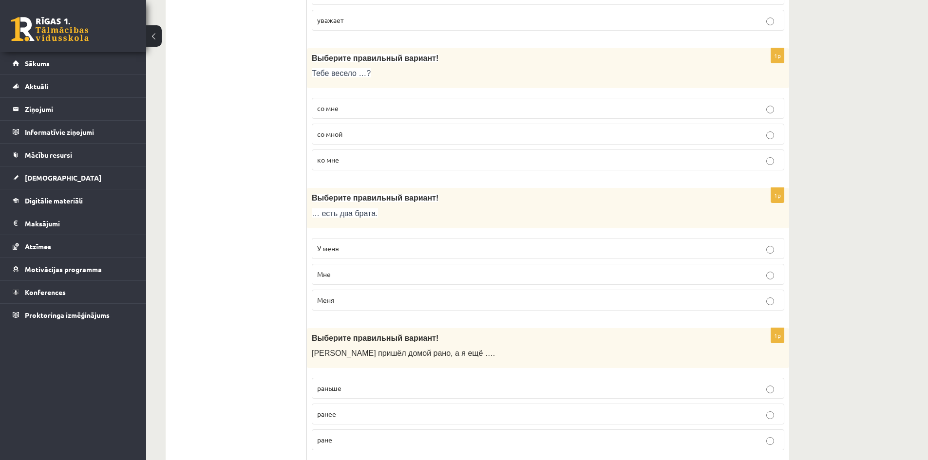
scroll to position [1511, 0]
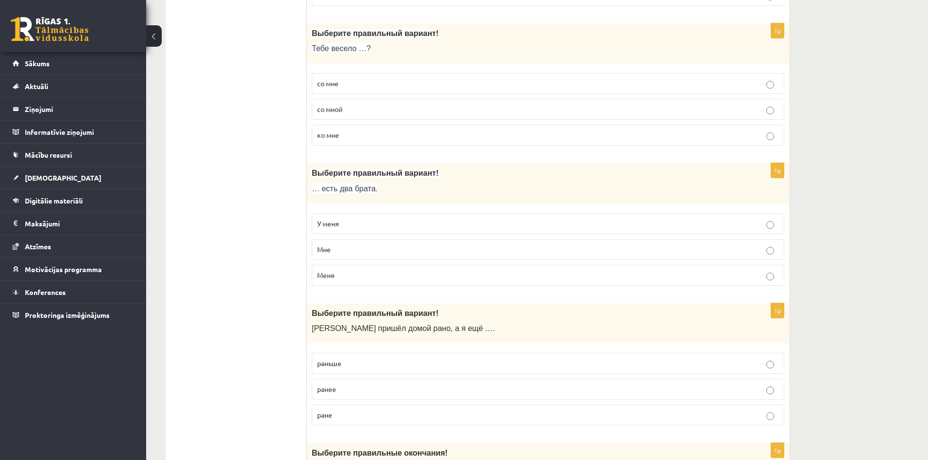
click at [364, 226] on p "У меня" at bounding box center [548, 224] width 462 height 10
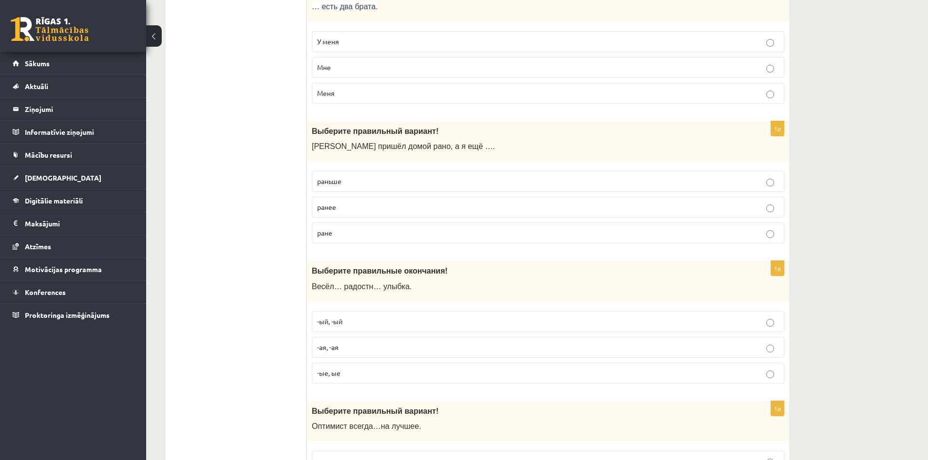
scroll to position [1705, 0]
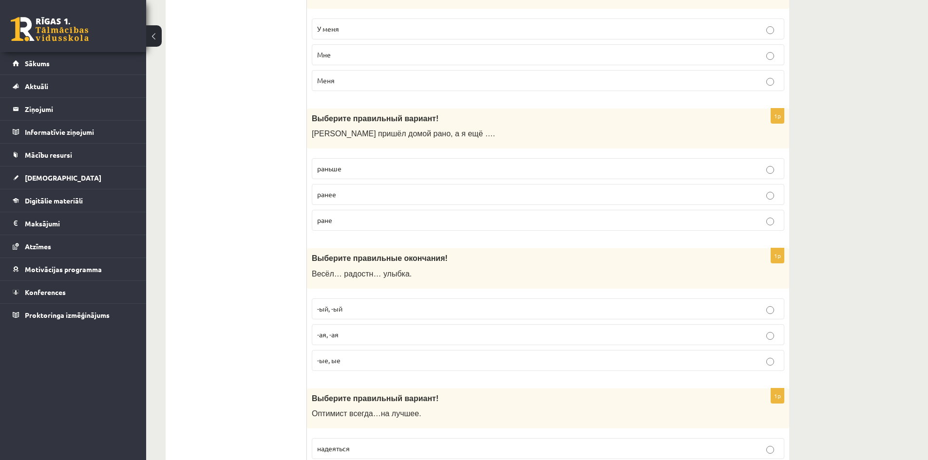
click at [363, 165] on p "раньше" at bounding box center [548, 169] width 462 height 10
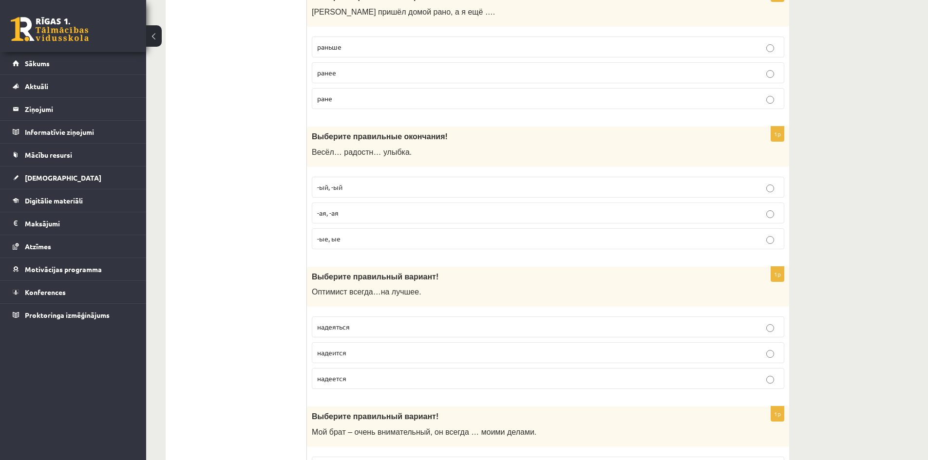
scroll to position [1852, 0]
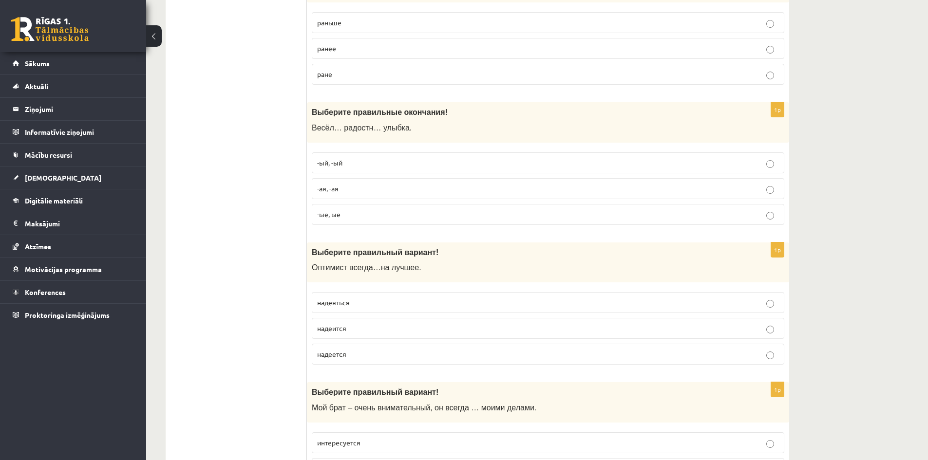
click at [375, 182] on label "-ая, -ая" at bounding box center [548, 188] width 473 height 21
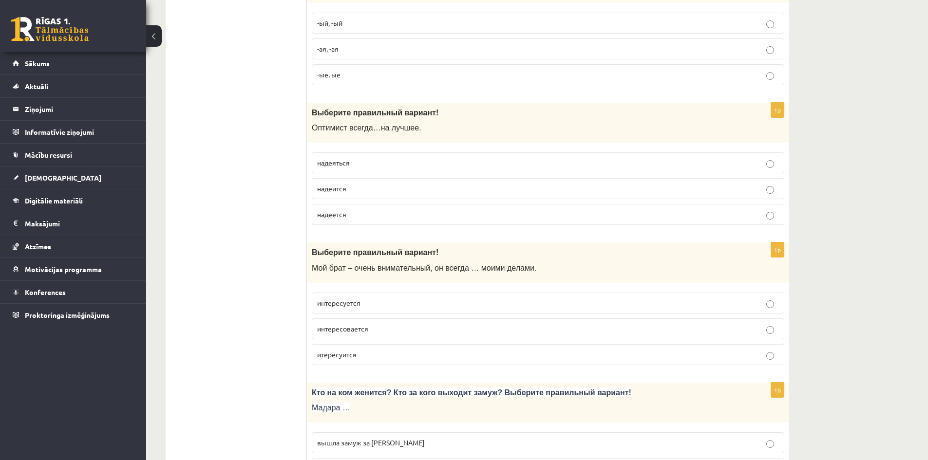
scroll to position [1998, 0]
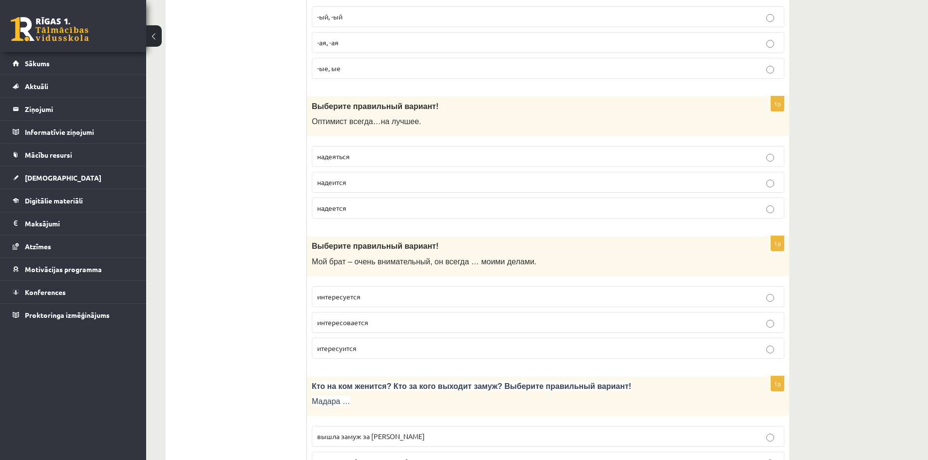
click at [368, 210] on p "надеется" at bounding box center [548, 208] width 462 height 10
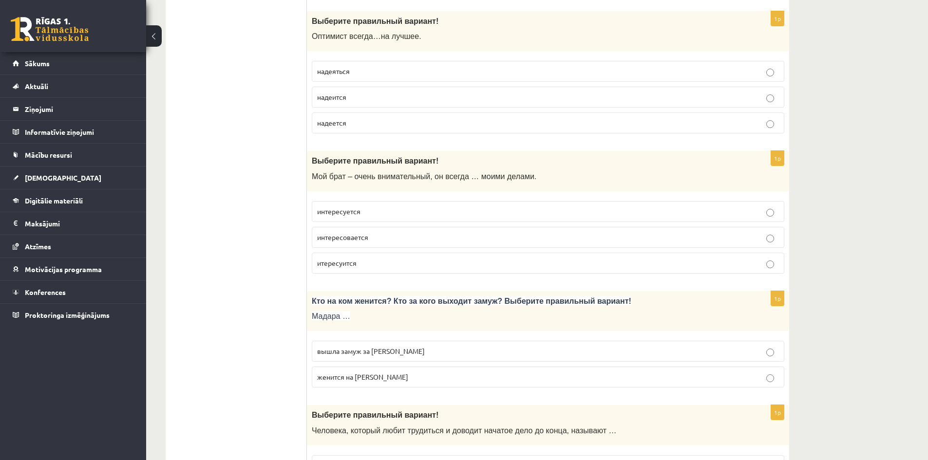
scroll to position [2095, 0]
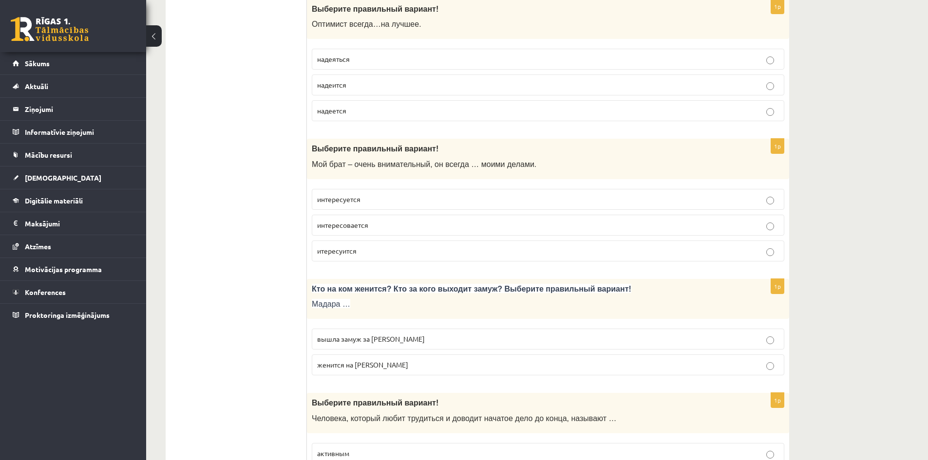
click at [363, 200] on p "интересуется" at bounding box center [548, 199] width 462 height 10
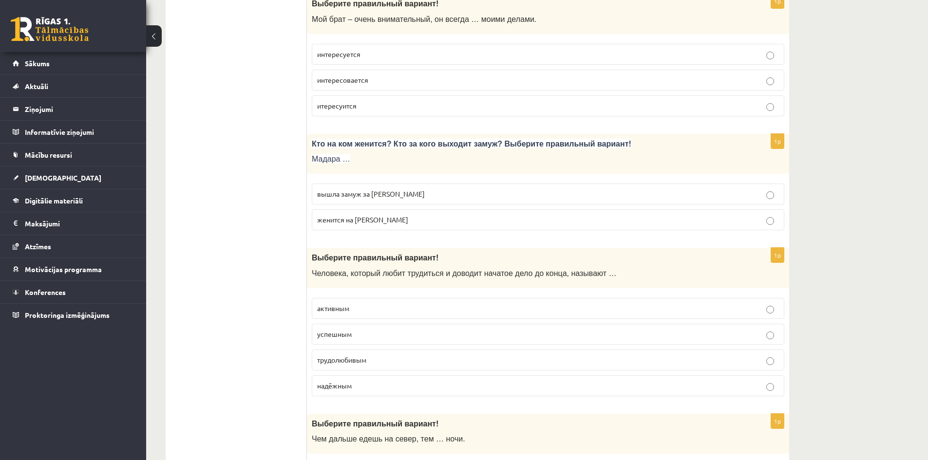
scroll to position [2241, 0]
click at [360, 191] on span "вышла замуж за Марка" at bounding box center [371, 193] width 108 height 9
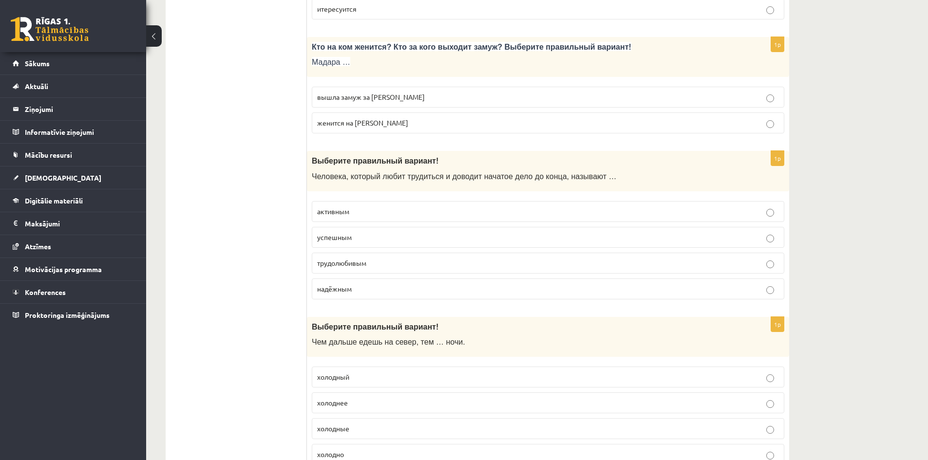
scroll to position [2436, 0]
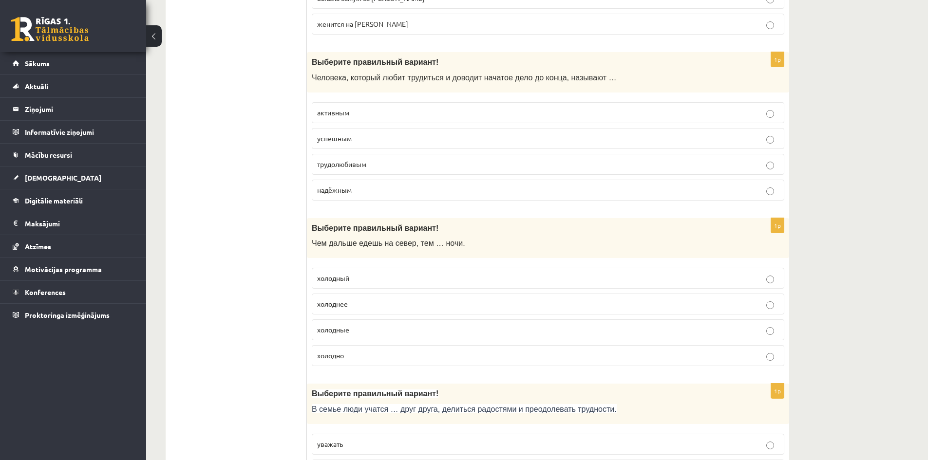
click at [408, 166] on p "трудолюбивым" at bounding box center [548, 164] width 462 height 10
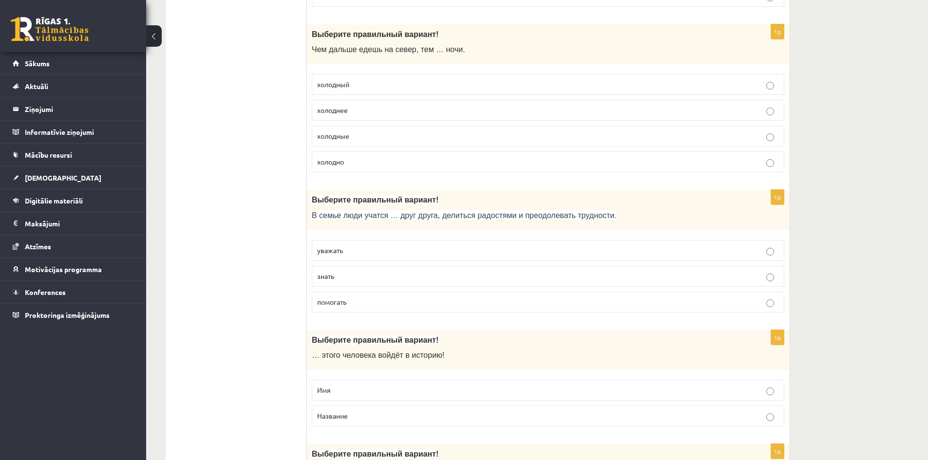
scroll to position [2631, 0]
click at [397, 112] on p "холоднее" at bounding box center [548, 109] width 462 height 10
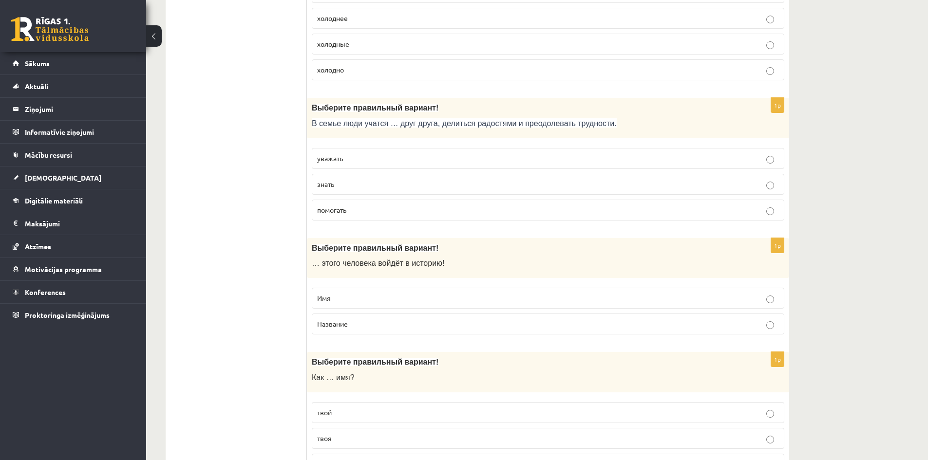
scroll to position [2729, 0]
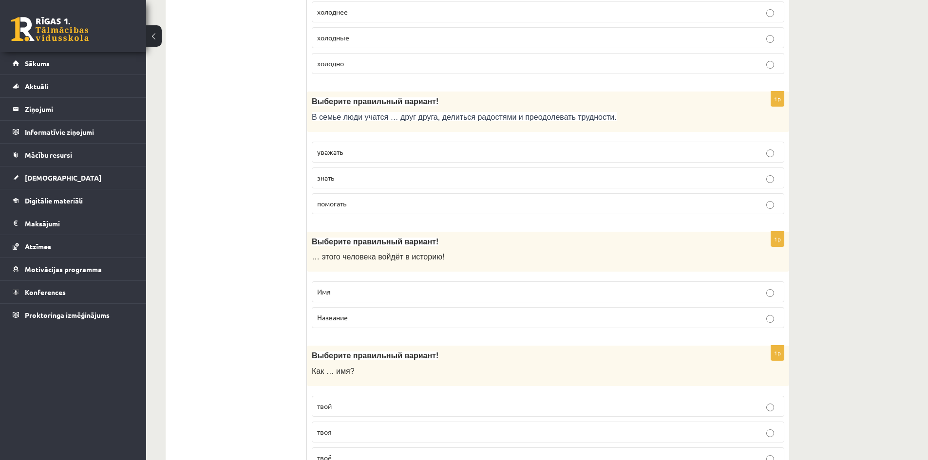
click at [374, 155] on p "уважать" at bounding box center [548, 152] width 462 height 10
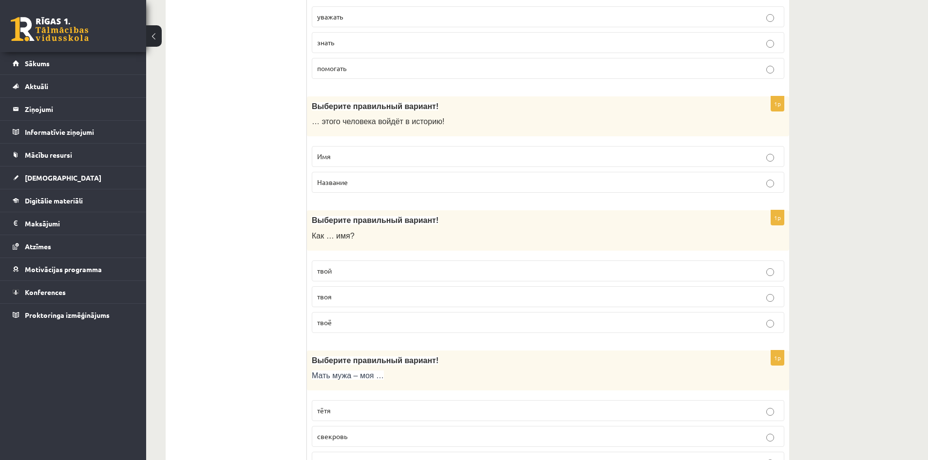
scroll to position [2875, 0]
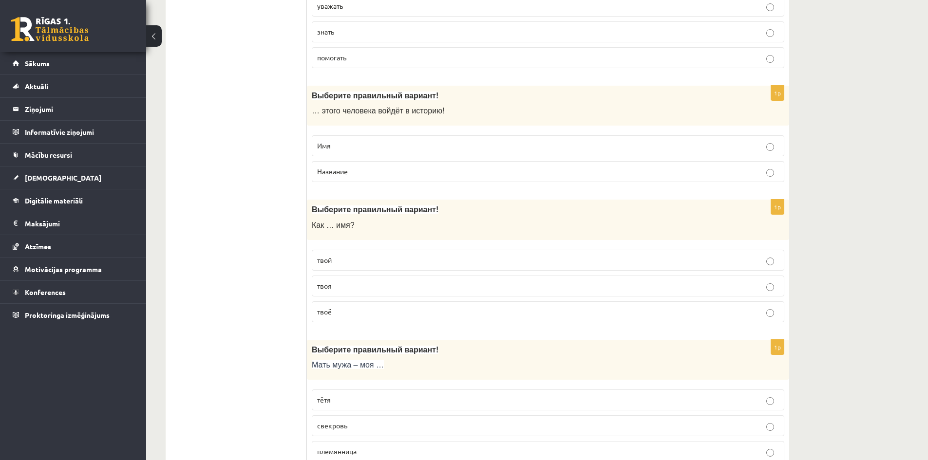
click at [374, 151] on p "Имя" at bounding box center [548, 146] width 462 height 10
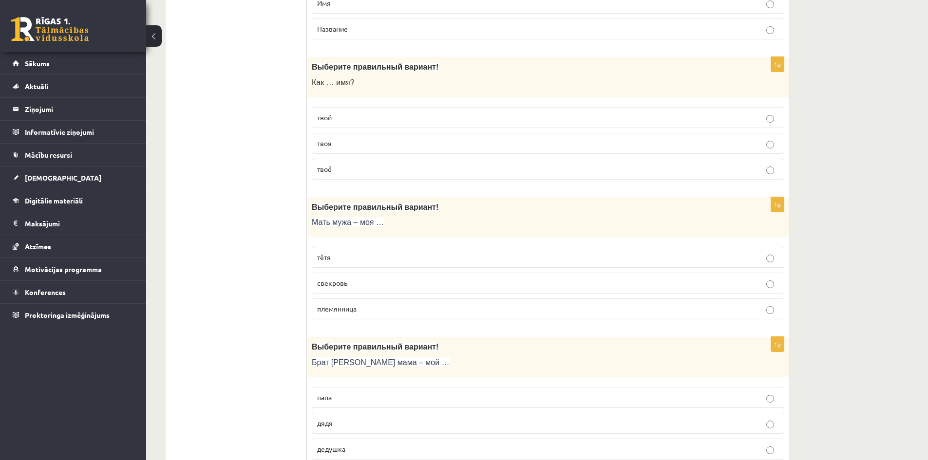
scroll to position [3021, 0]
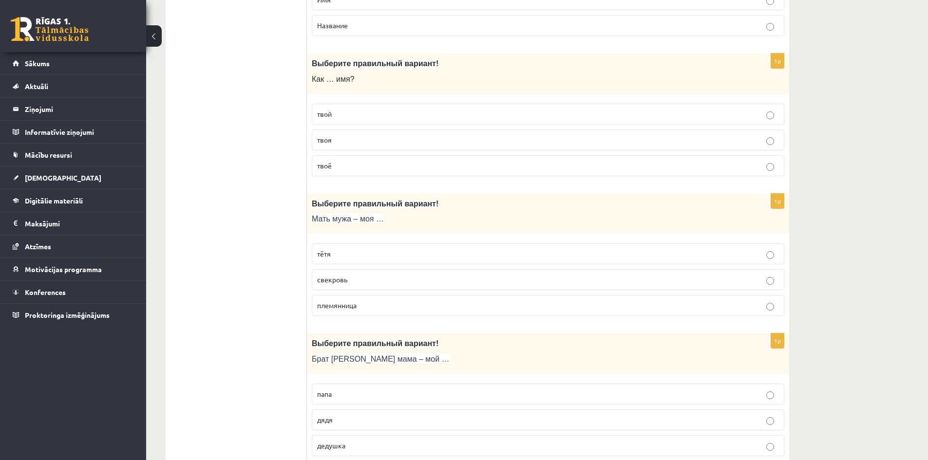
click at [371, 172] on label "твоё" at bounding box center [548, 165] width 473 height 21
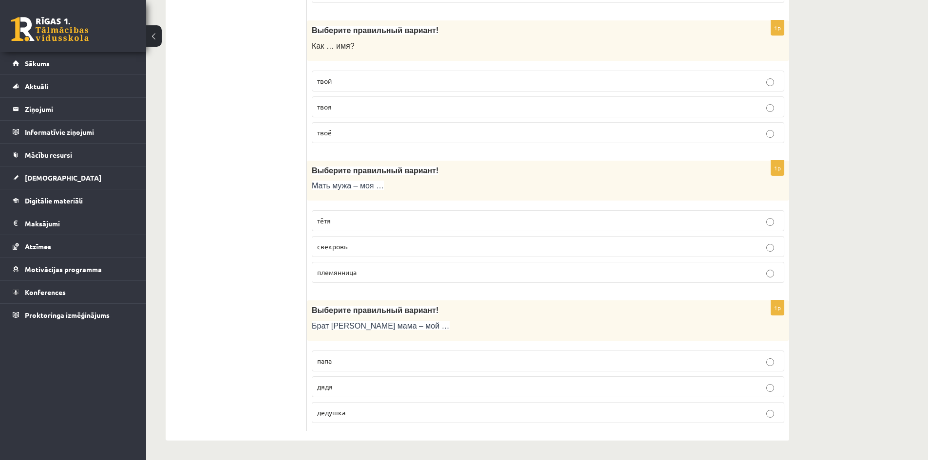
click at [344, 246] on span "свекровь" at bounding box center [332, 246] width 30 height 9
click at [357, 390] on p "дядя" at bounding box center [548, 387] width 462 height 10
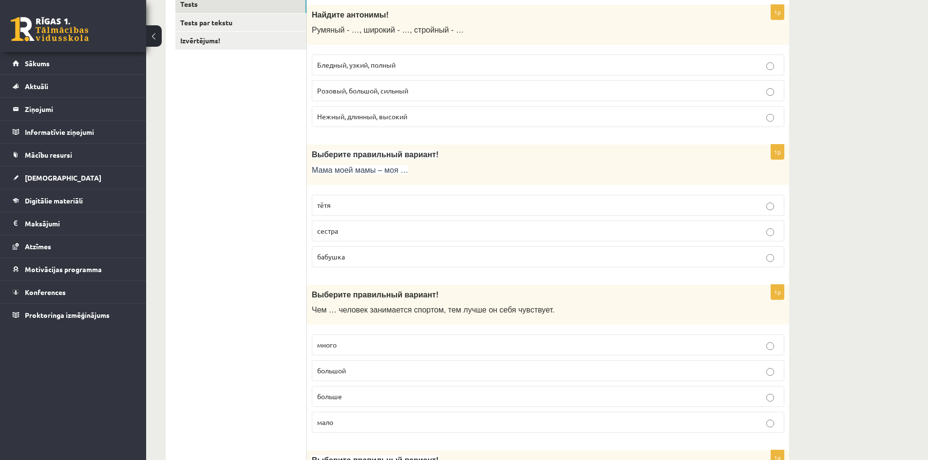
scroll to position [0, 0]
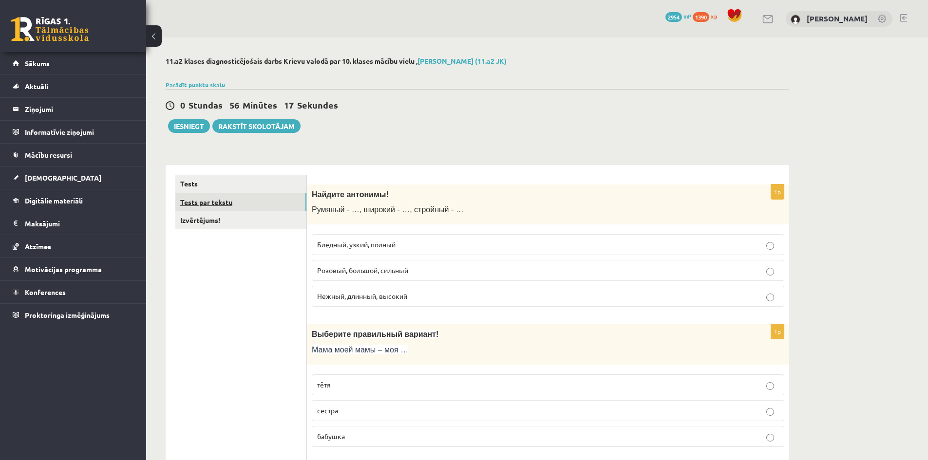
click at [249, 199] on link "Tests par tekstu" at bounding box center [240, 202] width 131 height 18
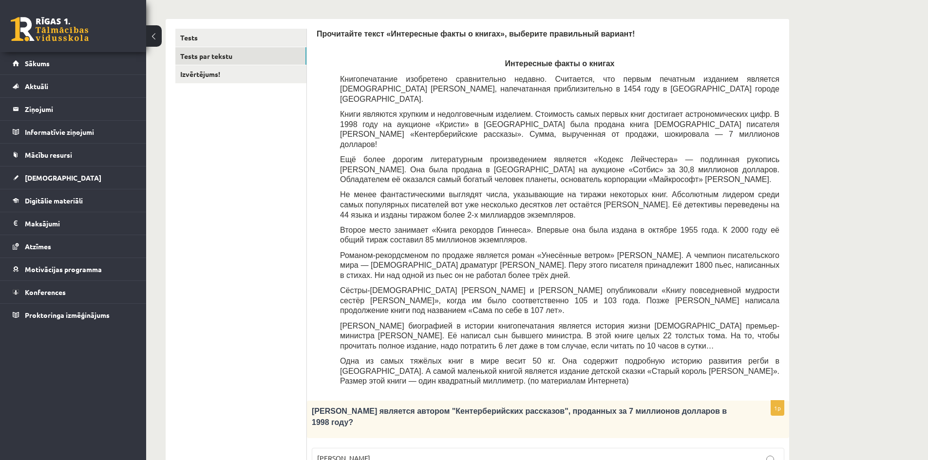
scroll to position [195, 0]
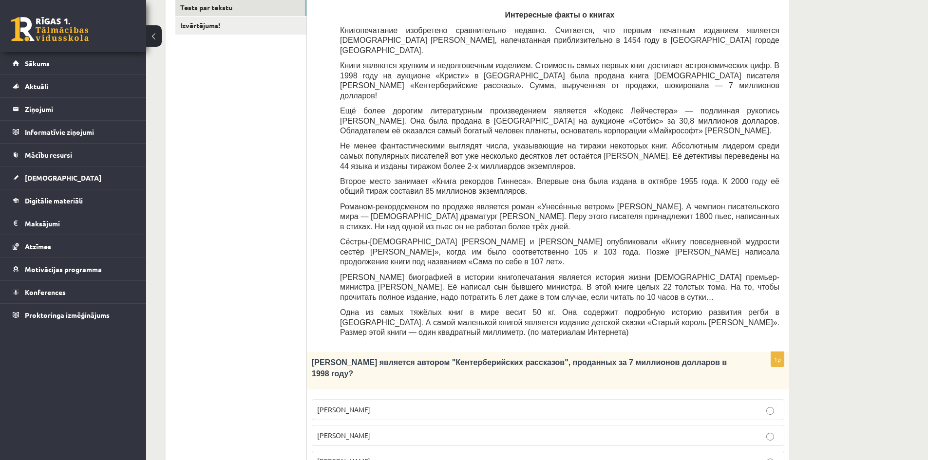
click at [442, 451] on label "Джефри Чосер" at bounding box center [548, 461] width 473 height 21
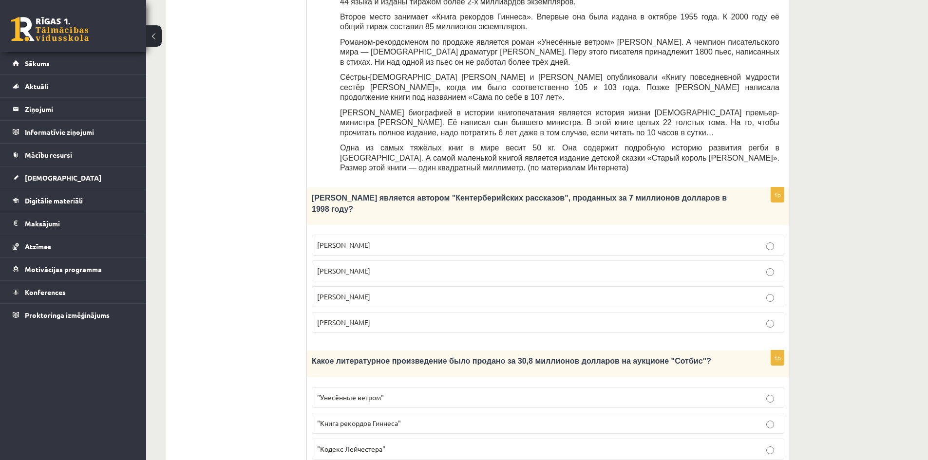
scroll to position [390, 0]
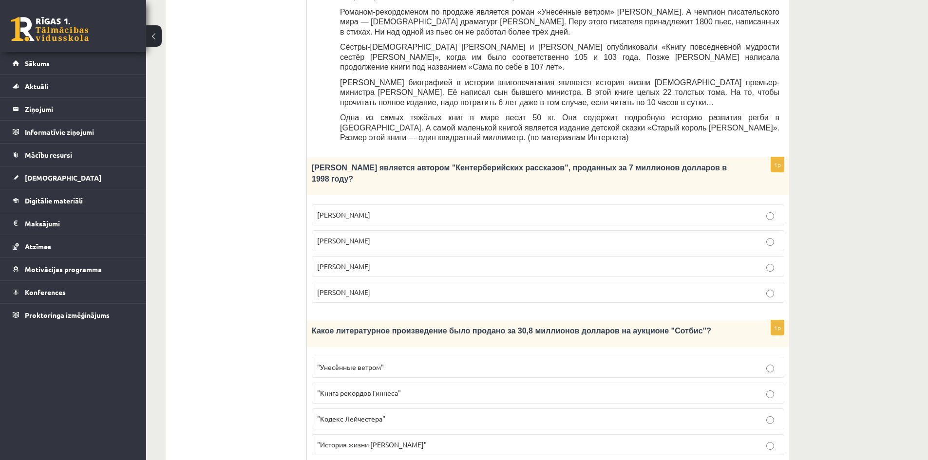
click at [404, 414] on p ""Кодекс Лейчестера"" at bounding box center [548, 419] width 462 height 10
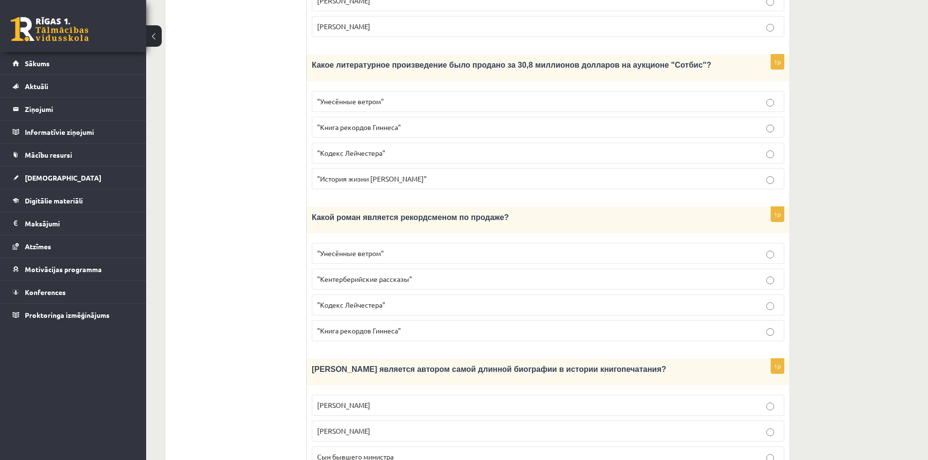
scroll to position [731, 0]
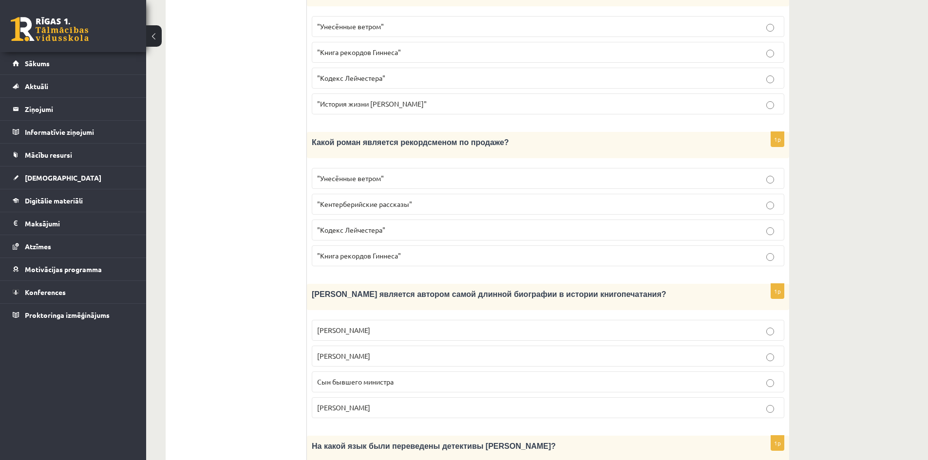
click at [418, 173] on p ""Унесённые ветром"" at bounding box center [548, 178] width 462 height 10
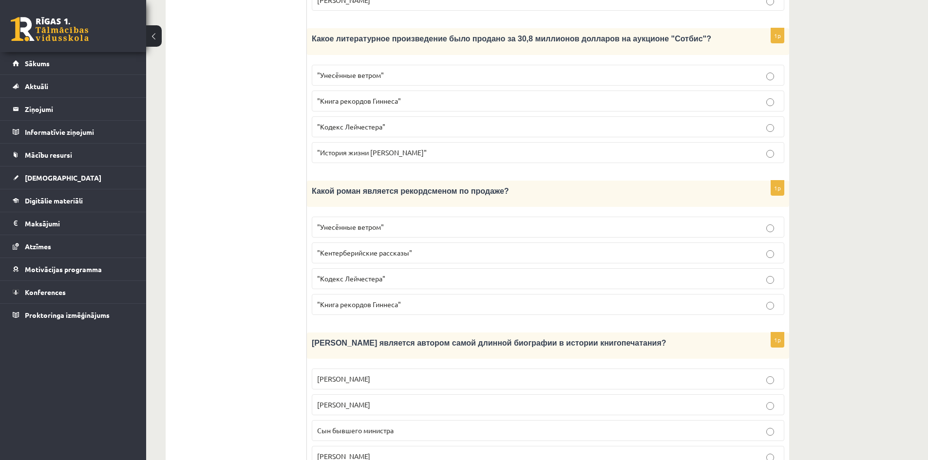
scroll to position [828, 0]
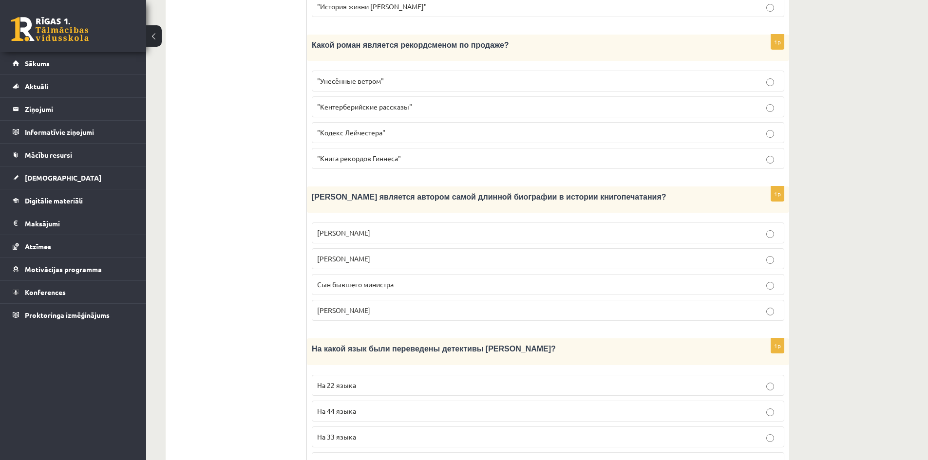
click at [418, 274] on label "Сын бывшего министра" at bounding box center [548, 284] width 473 height 21
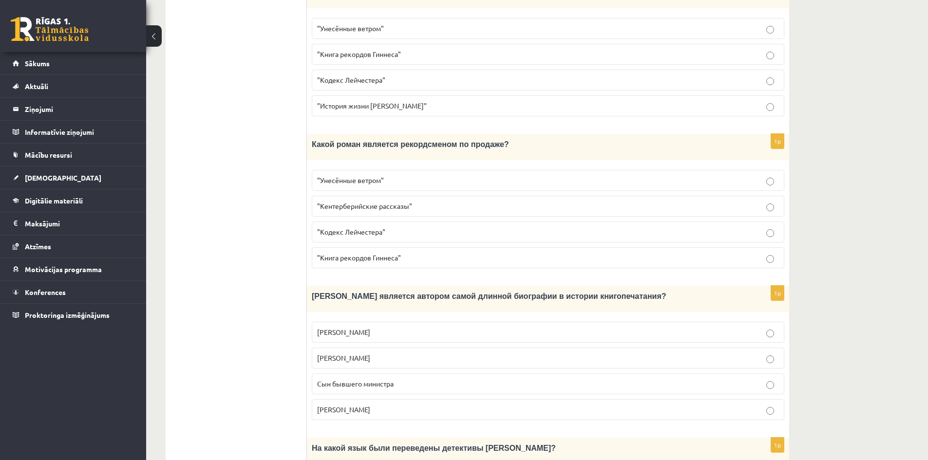
scroll to position [839, 0]
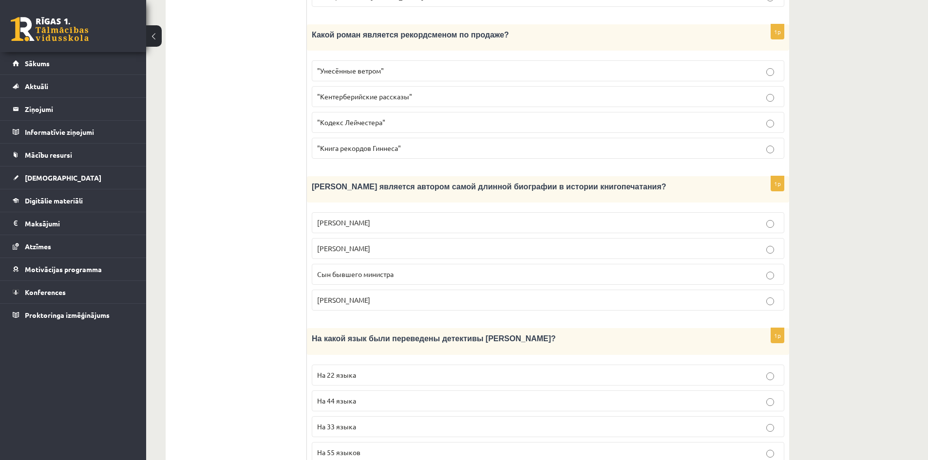
click at [404, 396] on p "На 44 языка" at bounding box center [548, 401] width 462 height 10
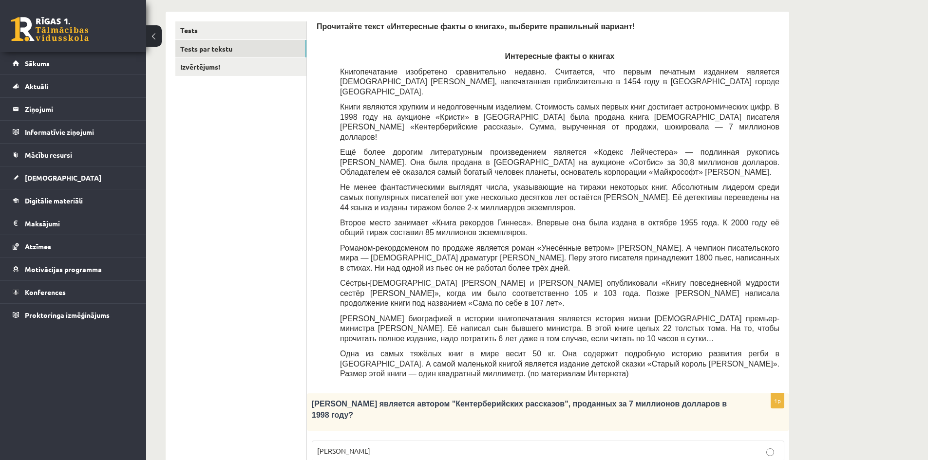
scroll to position [0, 0]
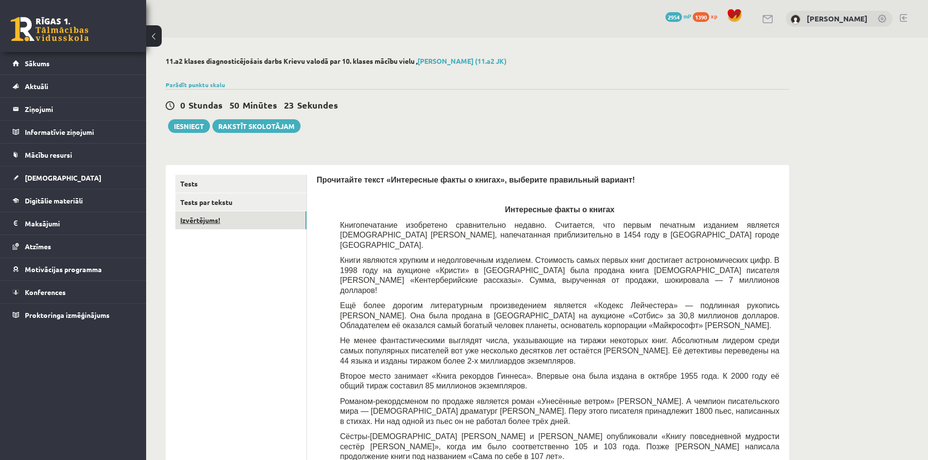
click at [253, 223] on link "Izvērtējums!" at bounding box center [240, 220] width 131 height 18
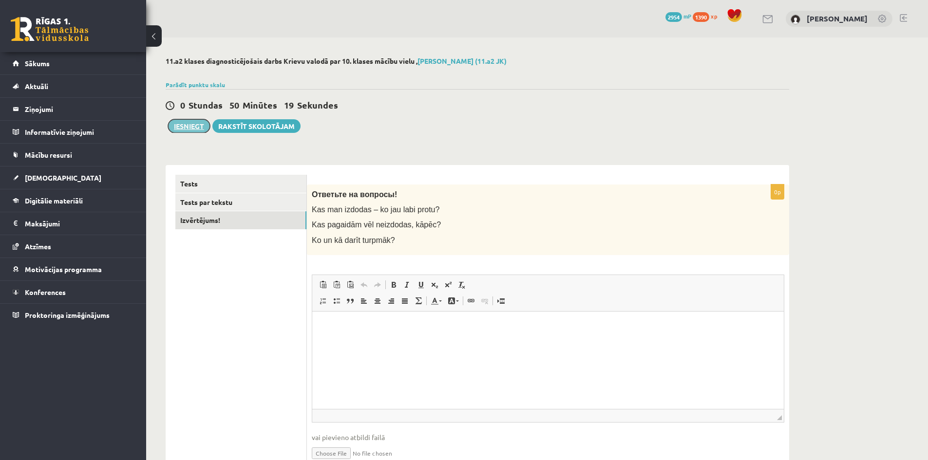
click at [203, 123] on button "Iesniegt" at bounding box center [189, 126] width 42 height 14
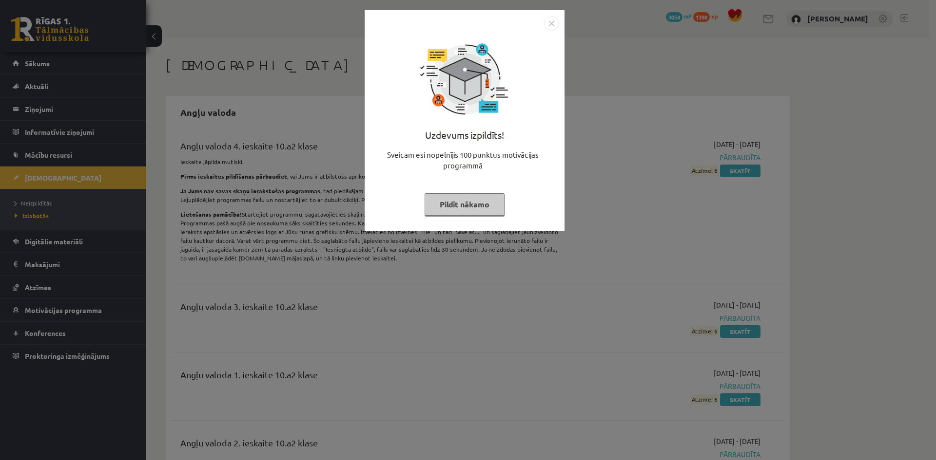
click at [551, 21] on img "Close" at bounding box center [551, 23] width 15 height 15
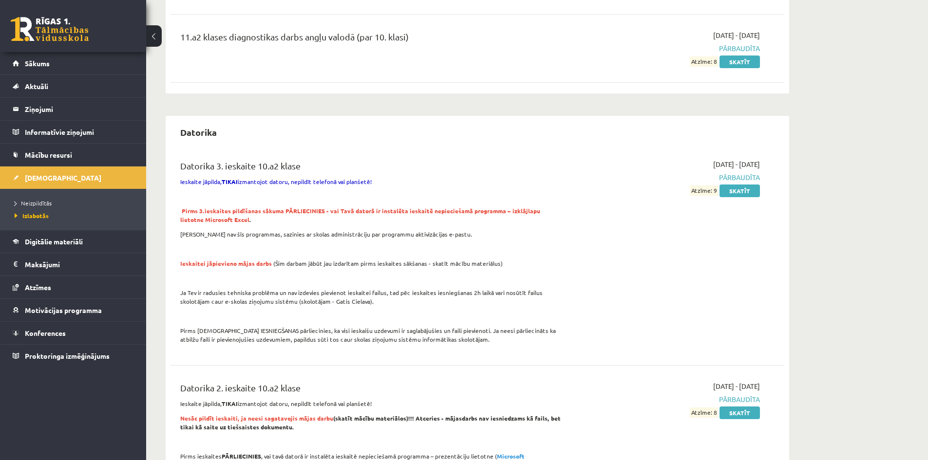
scroll to position [780, 0]
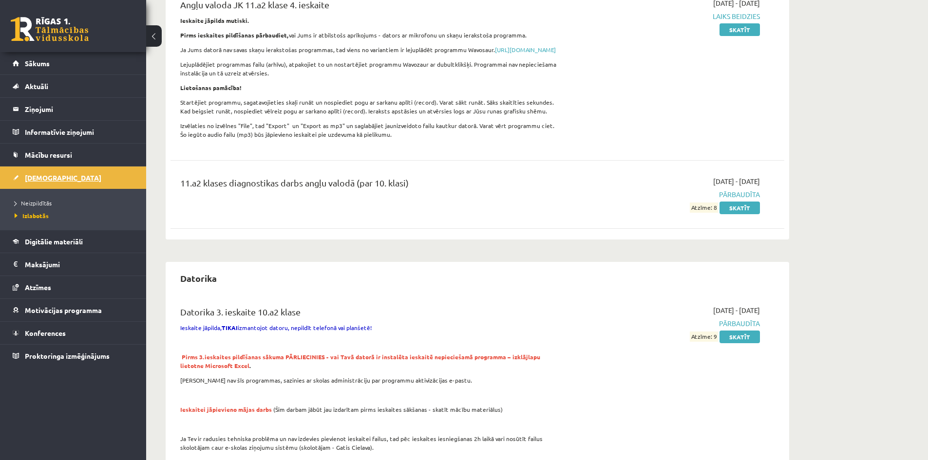
click at [92, 181] on link "[DEMOGRAPHIC_DATA]" at bounding box center [73, 178] width 121 height 22
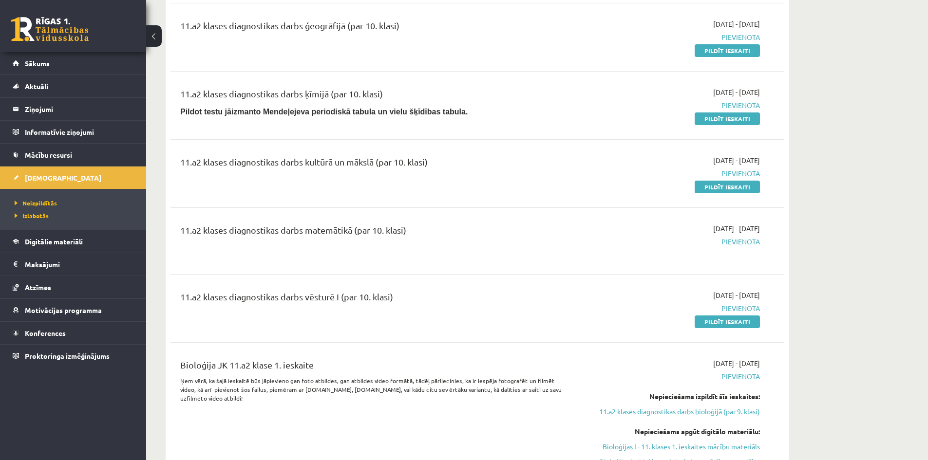
scroll to position [828, 0]
